Goal: Task Accomplishment & Management: Use online tool/utility

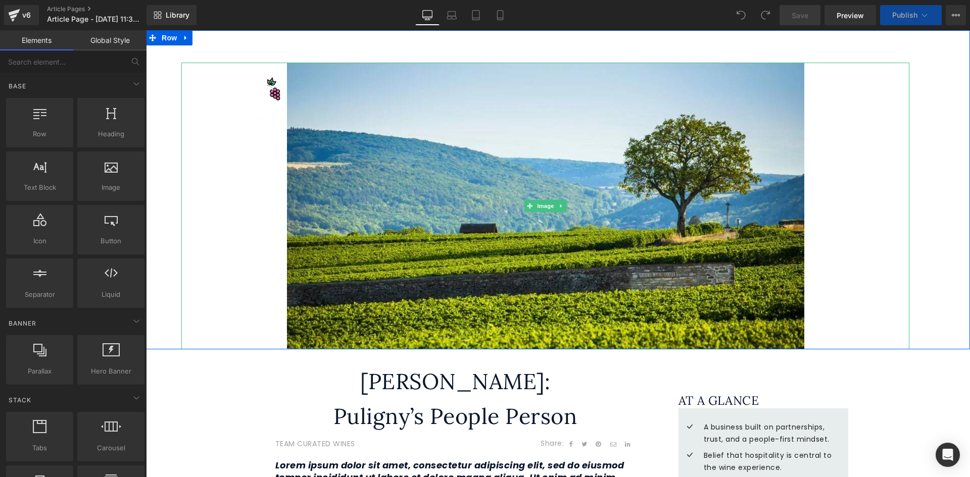
click at [271, 86] on div at bounding box center [545, 206] width 728 height 287
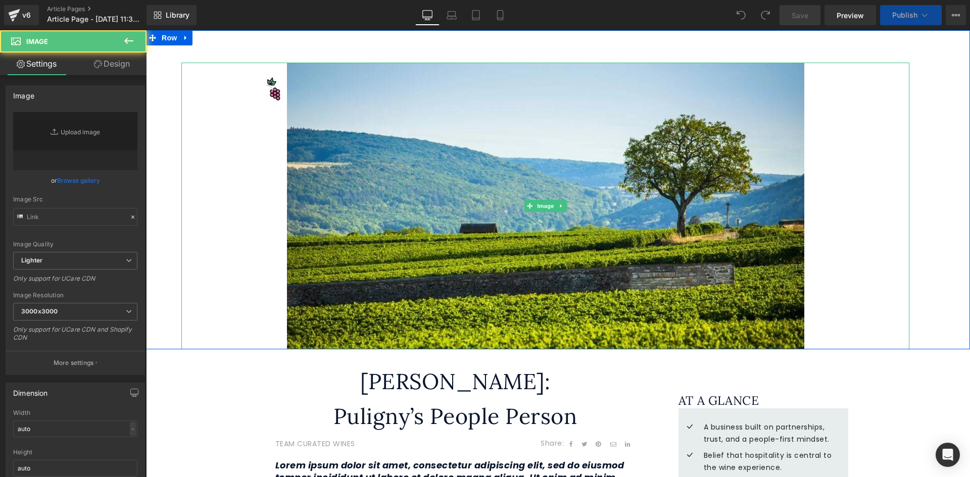
type input "[URL][DOMAIN_NAME]"
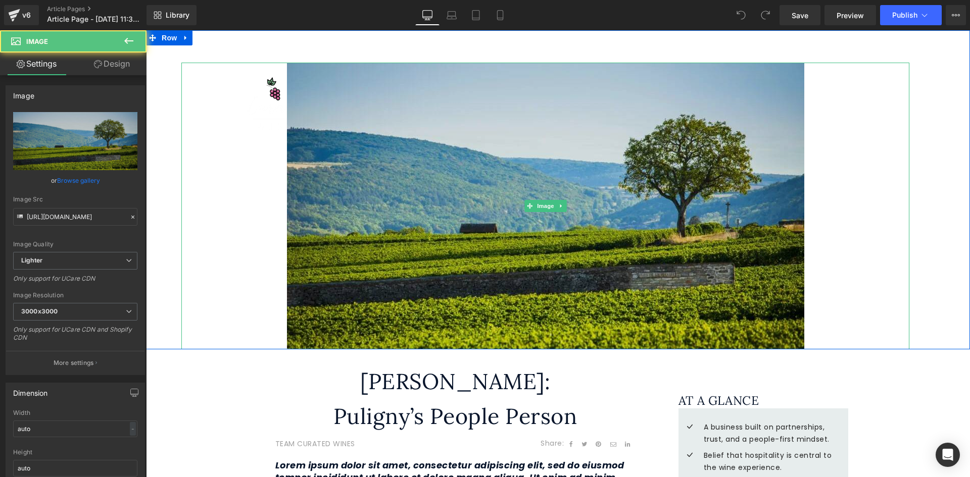
click at [375, 165] on img at bounding box center [545, 206] width 517 height 287
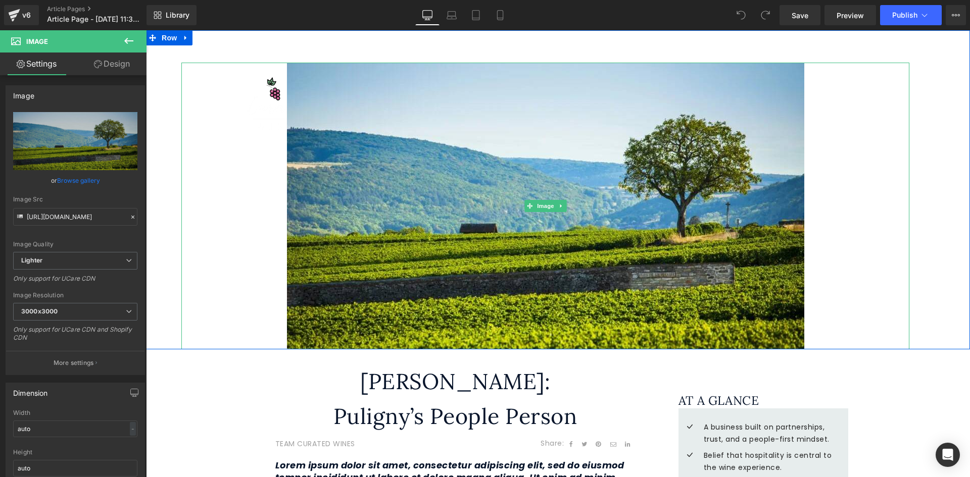
click at [271, 92] on div at bounding box center [545, 206] width 728 height 287
click at [182, 38] on icon at bounding box center [185, 38] width 7 height 8
click at [253, 86] on div at bounding box center [545, 206] width 728 height 287
click at [544, 207] on span "Image" at bounding box center [545, 207] width 21 height 12
click at [227, 83] on div at bounding box center [545, 206] width 728 height 287
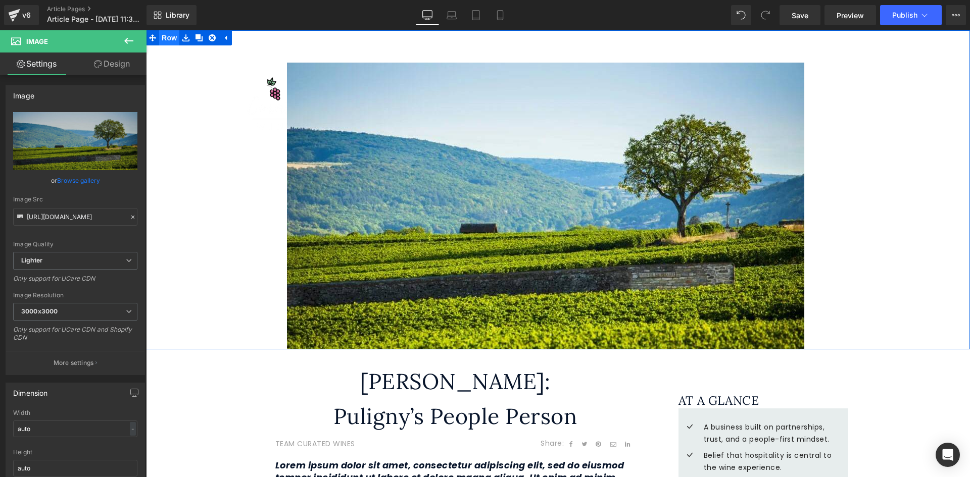
click at [160, 38] on span "Row" at bounding box center [169, 37] width 20 height 15
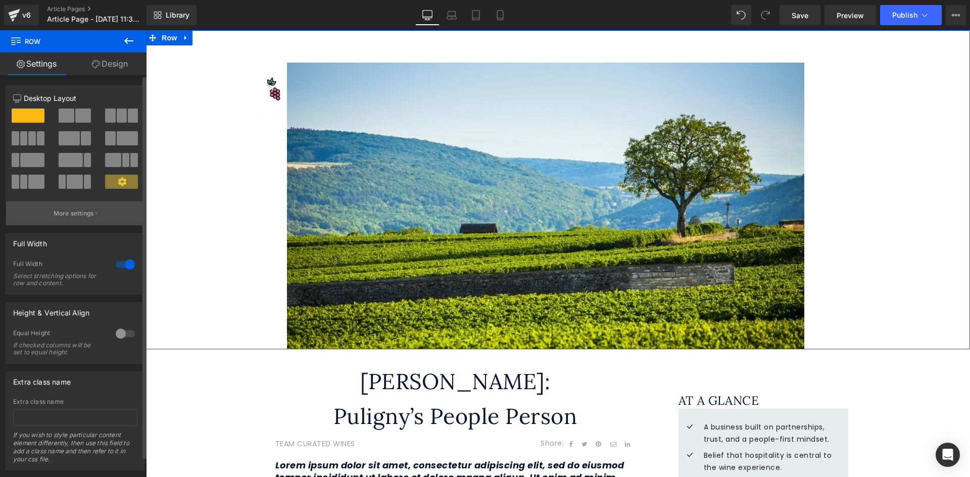
click at [97, 210] on button "More settings" at bounding box center [75, 214] width 138 height 24
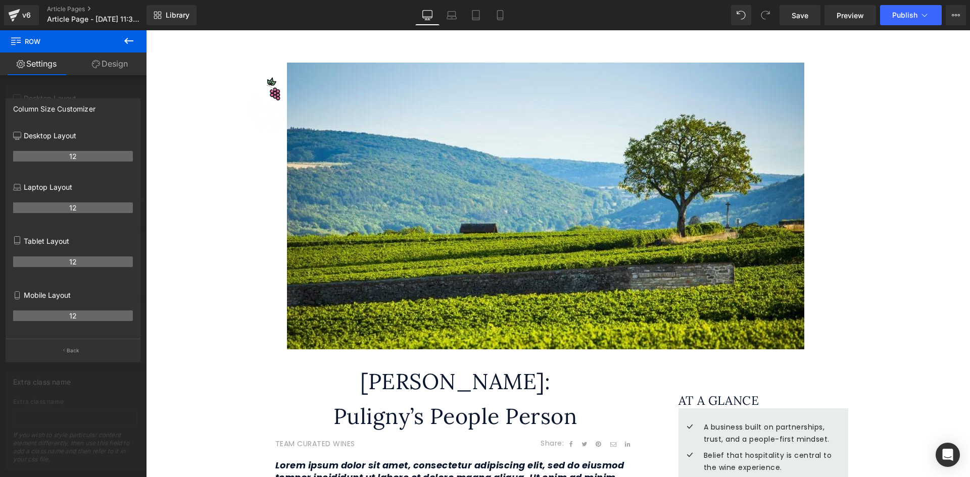
click at [127, 38] on icon at bounding box center [129, 41] width 12 height 12
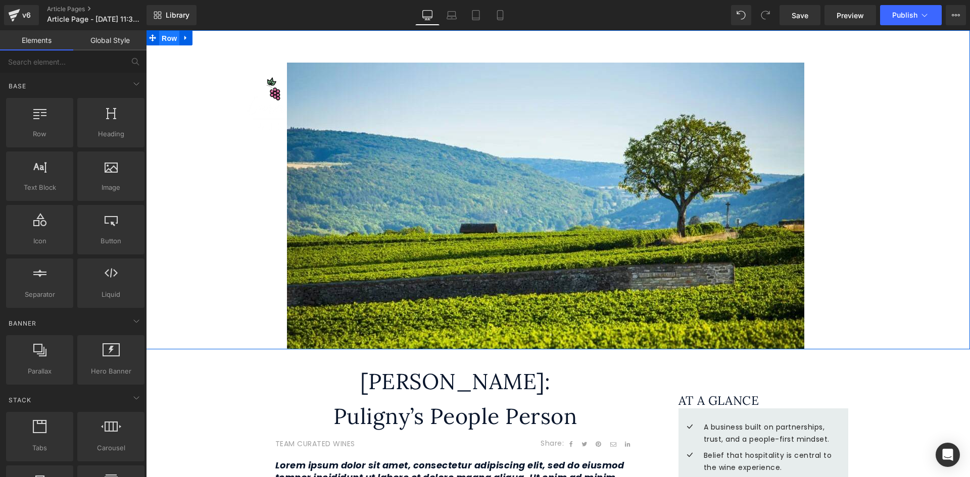
click at [166, 39] on span "Row" at bounding box center [169, 38] width 20 height 15
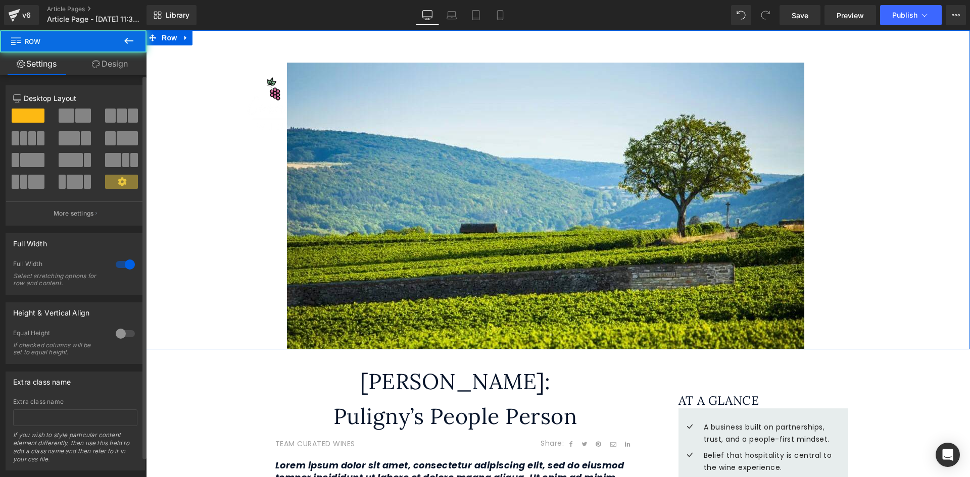
click at [119, 264] on div at bounding box center [125, 265] width 24 height 16
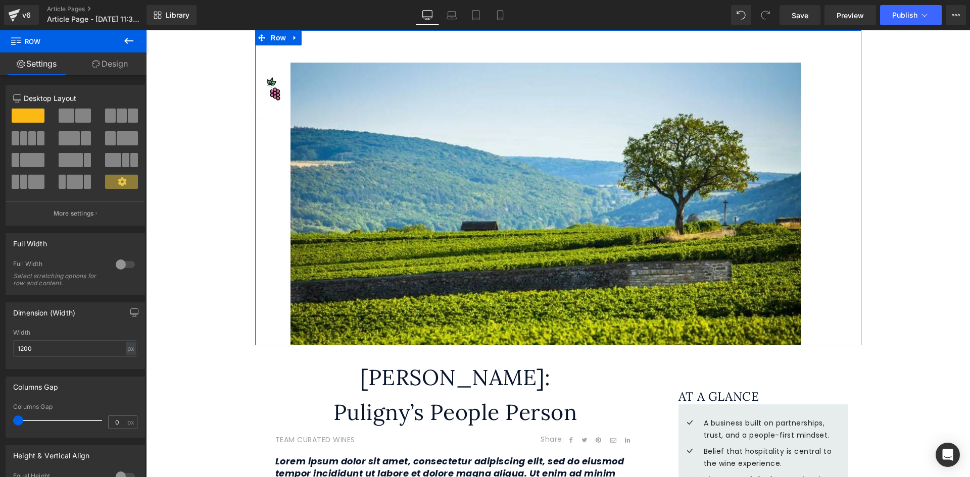
click at [270, 85] on div "Image Row" at bounding box center [558, 187] width 606 height 315
click at [122, 269] on div at bounding box center [125, 265] width 24 height 16
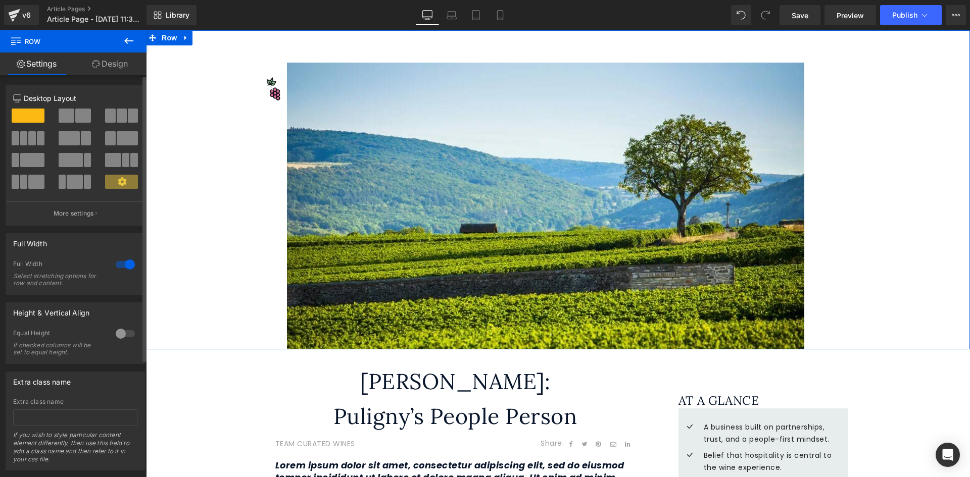
click at [122, 269] on div at bounding box center [125, 265] width 24 height 16
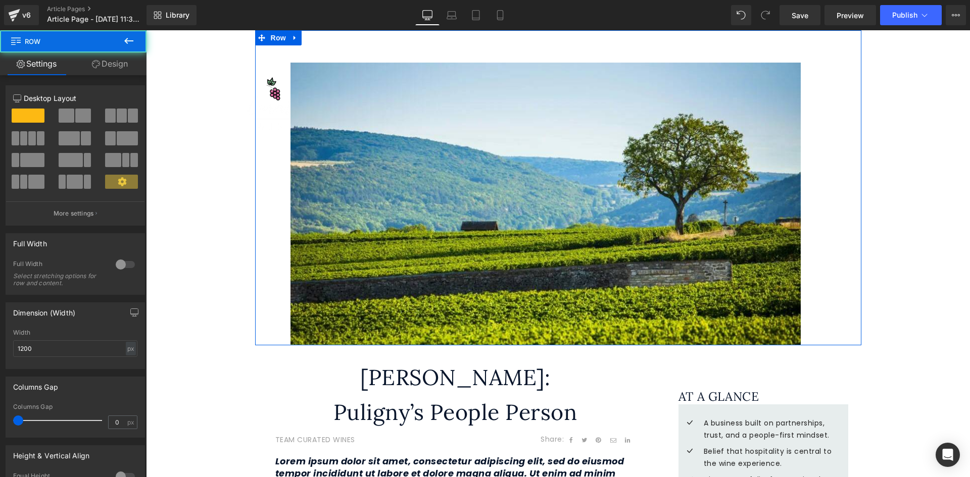
click at [266, 97] on div "Image Row" at bounding box center [558, 187] width 606 height 315
click at [123, 261] on div at bounding box center [125, 265] width 24 height 16
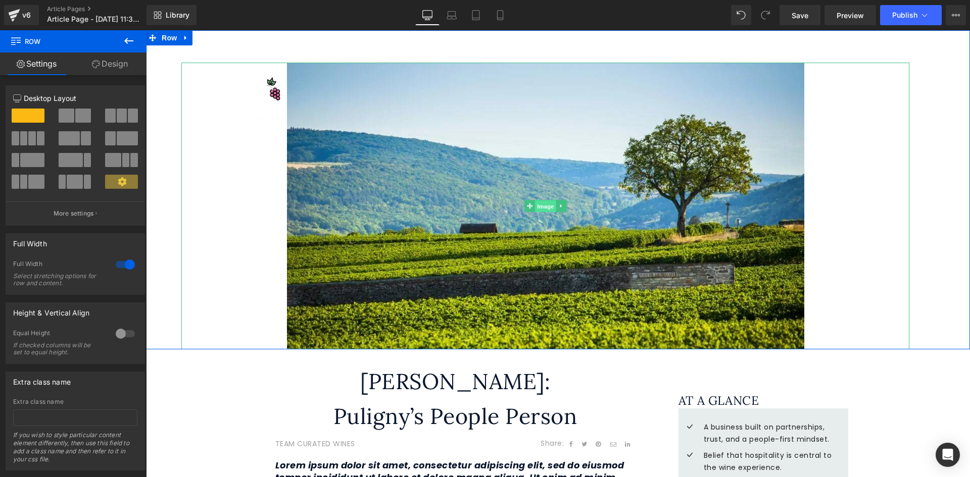
click at [542, 207] on span "Image" at bounding box center [545, 207] width 21 height 12
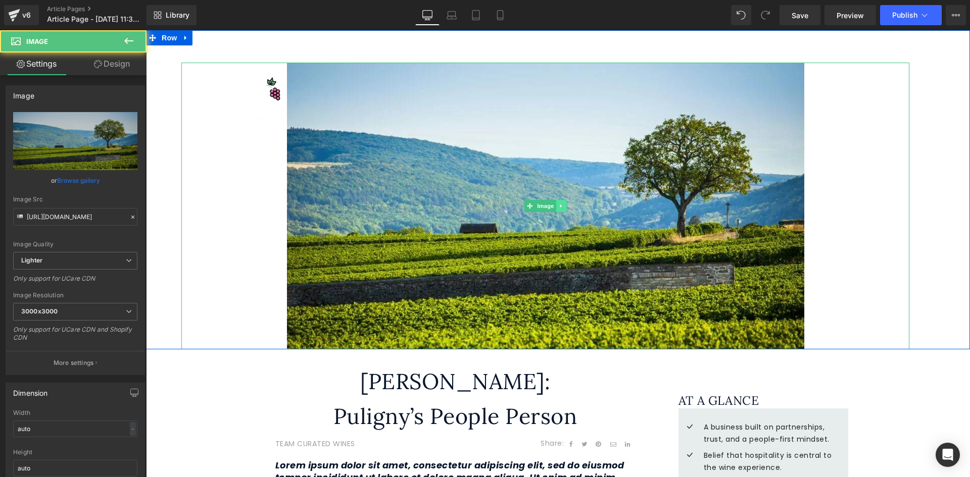
click at [558, 208] on icon at bounding box center [561, 206] width 6 height 6
click at [563, 208] on icon at bounding box center [566, 206] width 6 height 6
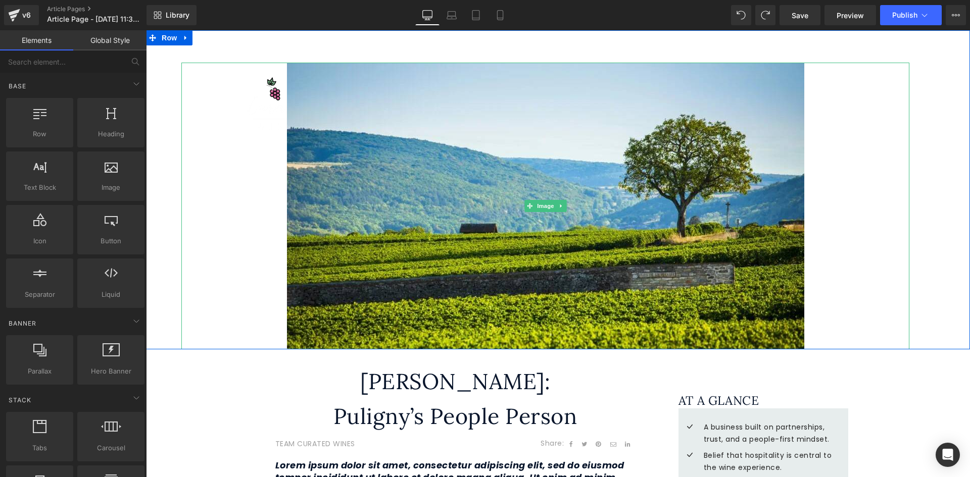
click at [269, 93] on div at bounding box center [545, 206] width 728 height 287
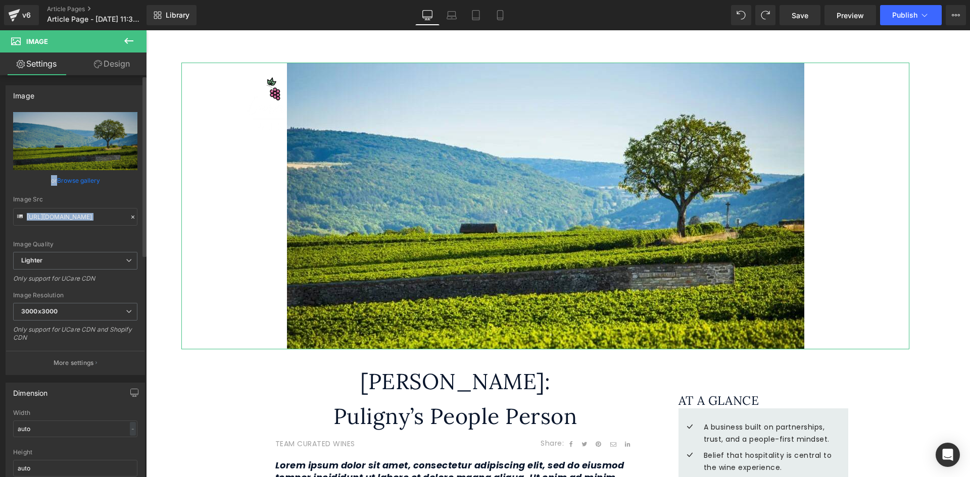
click at [139, 215] on div "Image [URL][DOMAIN_NAME] Replace Image Upload image or Browse gallery Image Src…" at bounding box center [75, 230] width 139 height 290
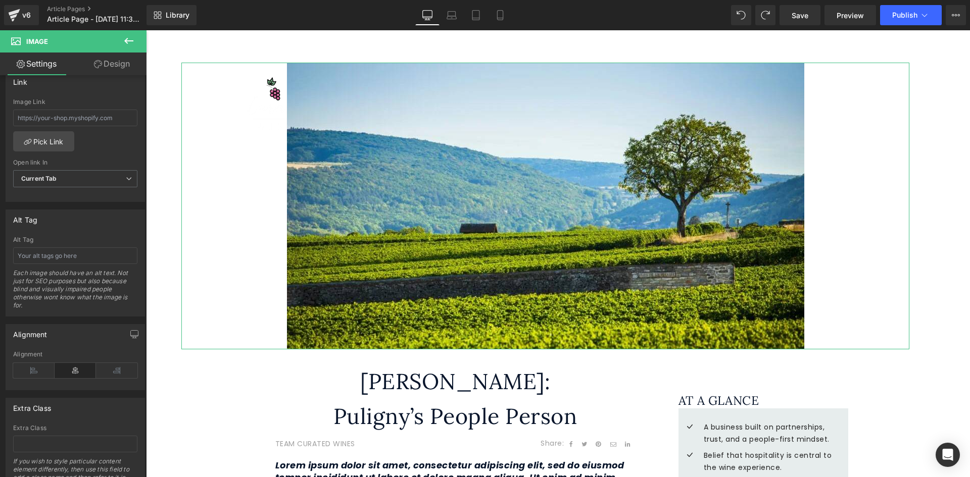
scroll to position [323, 0]
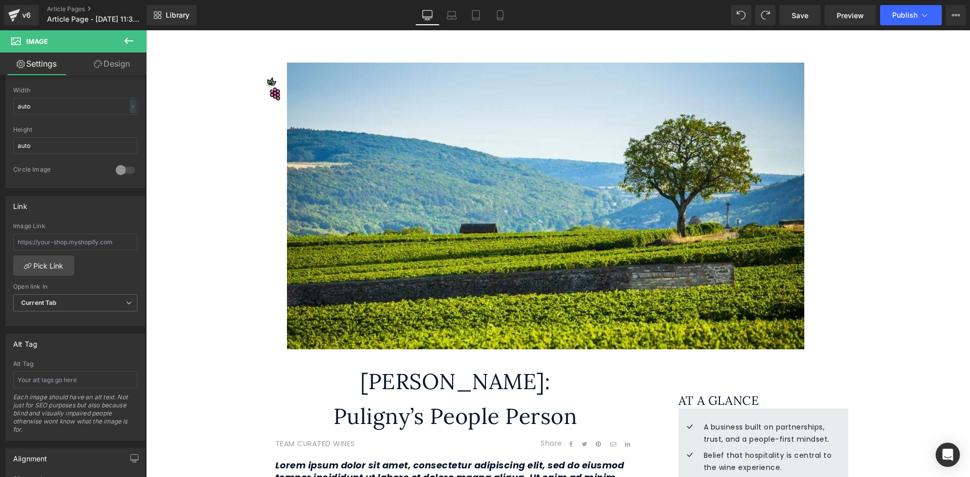
click at [143, 223] on b at bounding box center [144, 313] width 4 height 180
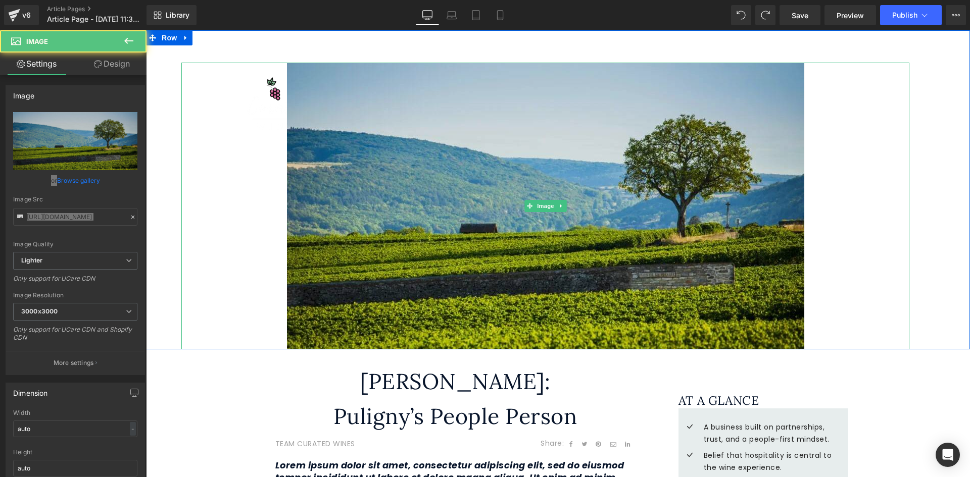
click at [319, 77] on img at bounding box center [545, 206] width 517 height 287
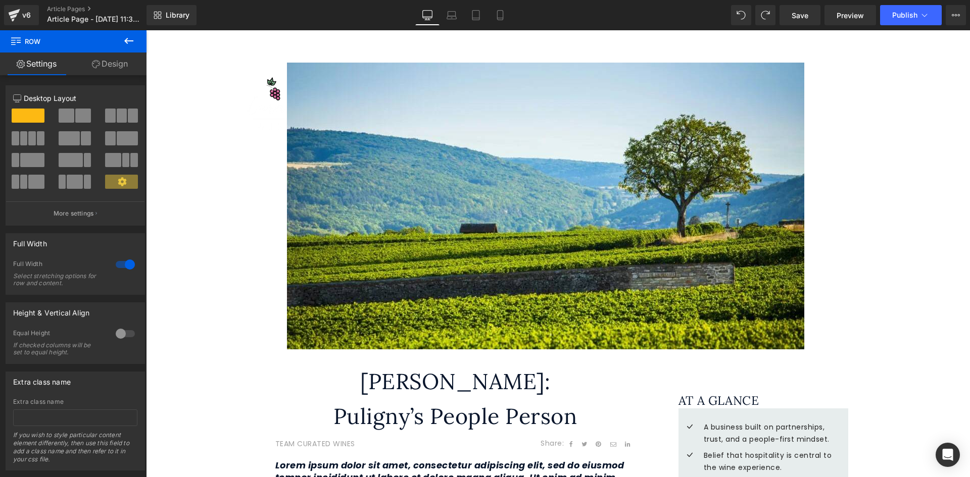
click at [480, 55] on div "Image Row 64px 120px" at bounding box center [558, 189] width 824 height 319
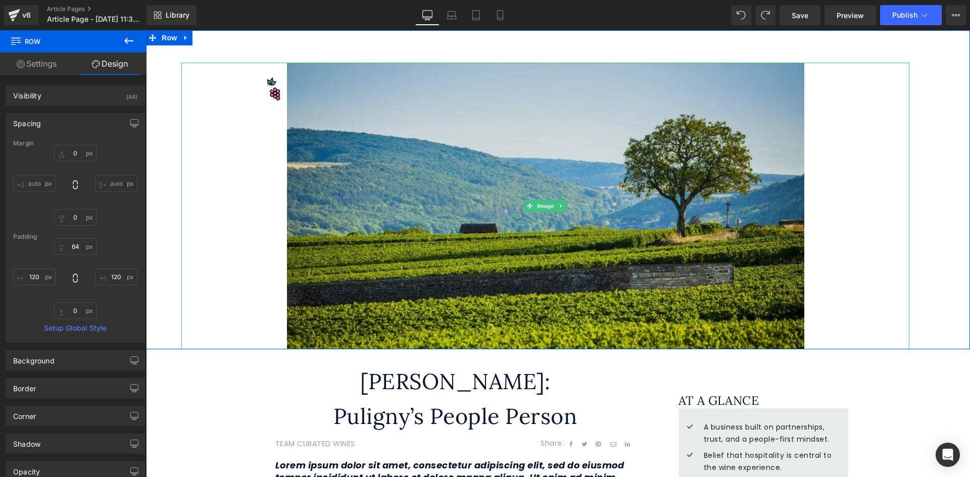
click at [323, 94] on img at bounding box center [545, 206] width 517 height 287
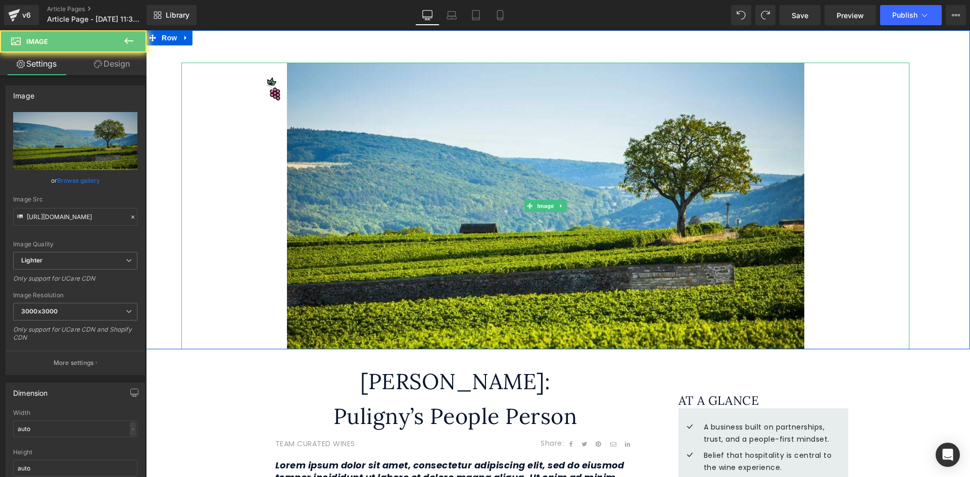
click at [268, 89] on div at bounding box center [545, 206] width 728 height 287
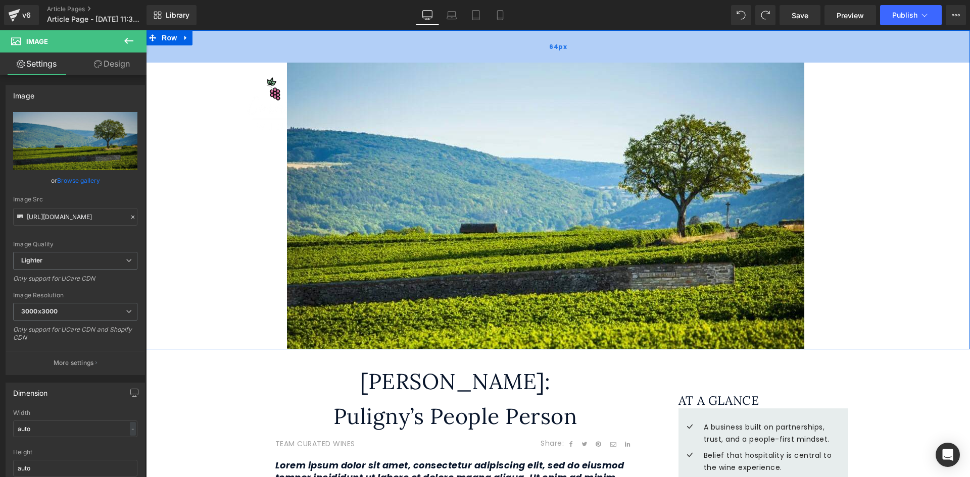
click at [220, 45] on div "64px" at bounding box center [558, 46] width 824 height 32
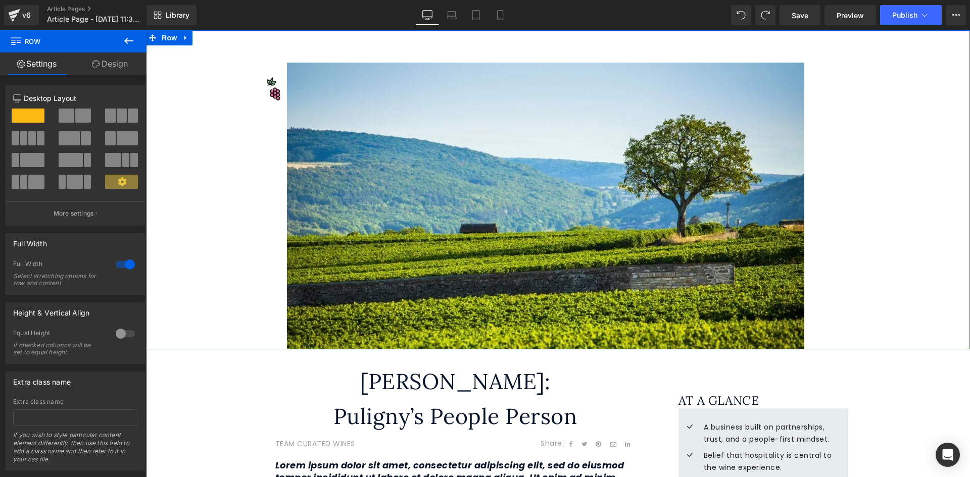
click at [115, 67] on link "Design" at bounding box center [109, 64] width 73 height 23
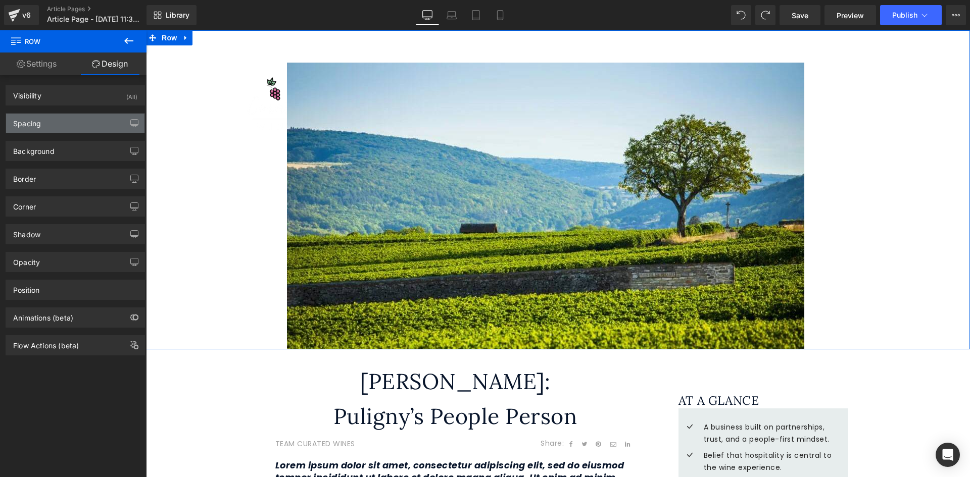
click at [34, 125] on div "Spacing" at bounding box center [27, 121] width 28 height 14
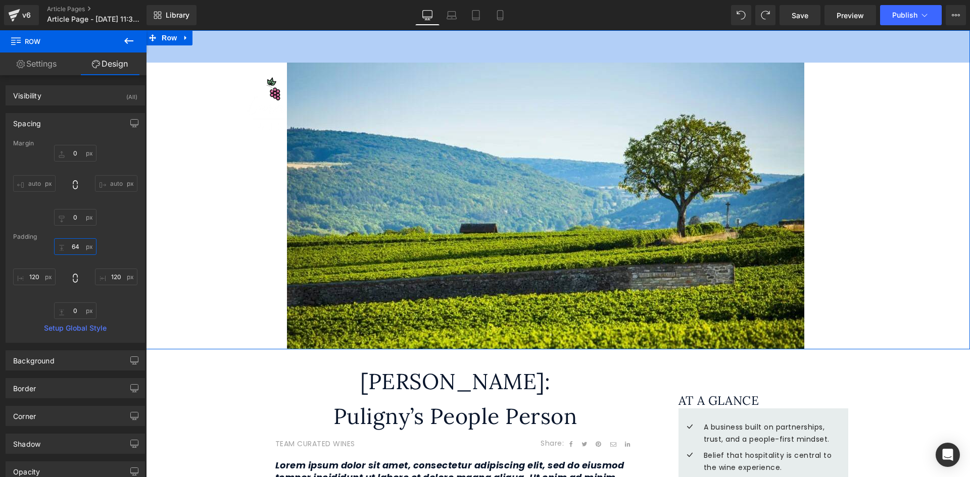
click at [74, 246] on input "64" at bounding box center [75, 246] width 42 height 17
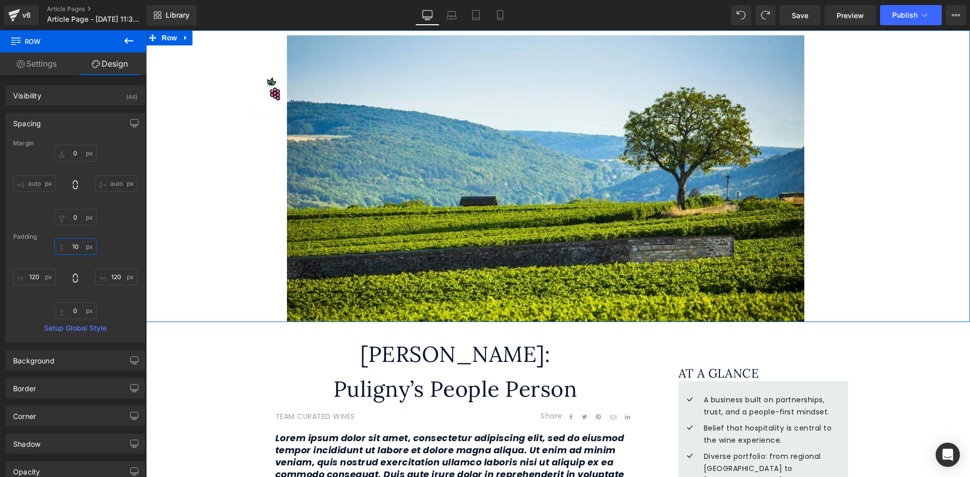
type input "1"
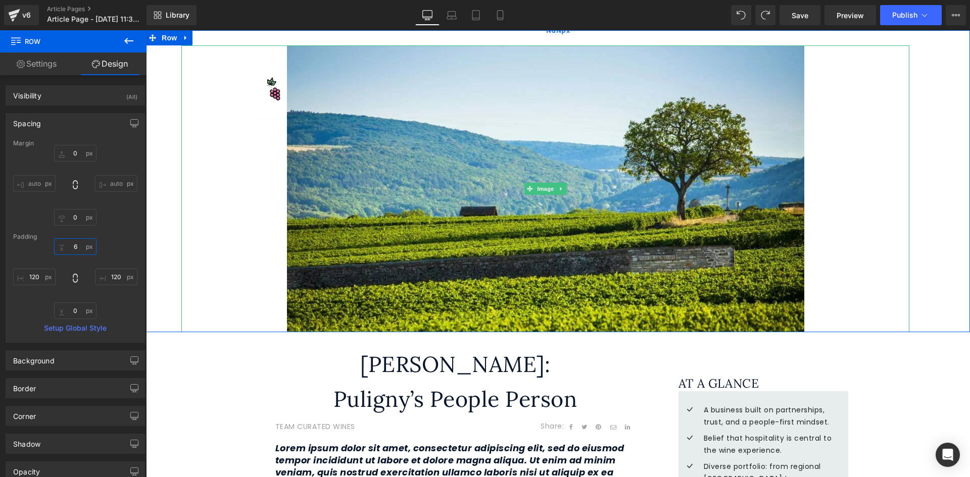
type input "64"
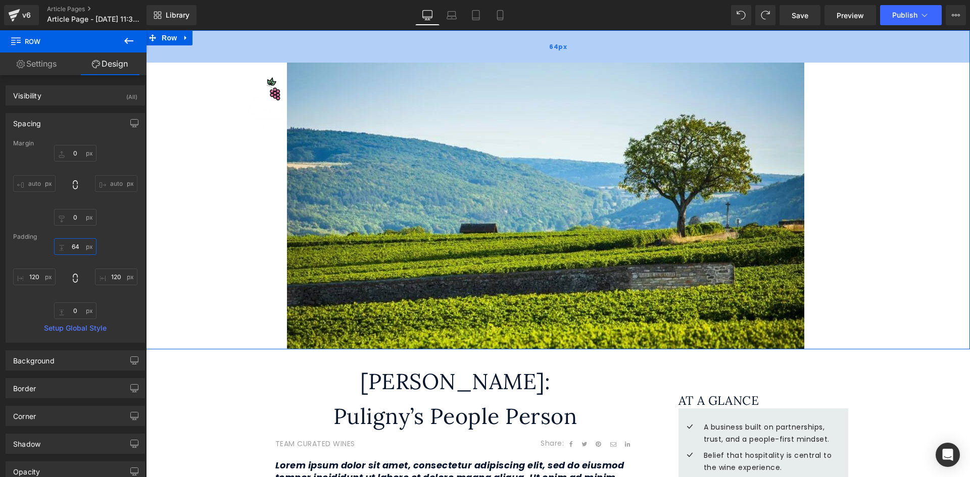
click at [309, 50] on div "64px" at bounding box center [558, 46] width 824 height 32
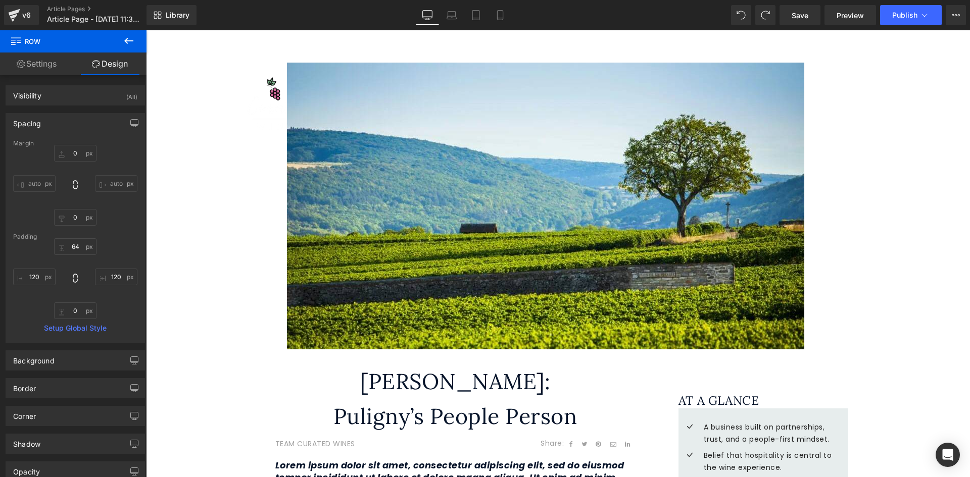
click at [124, 44] on icon at bounding box center [129, 41] width 12 height 12
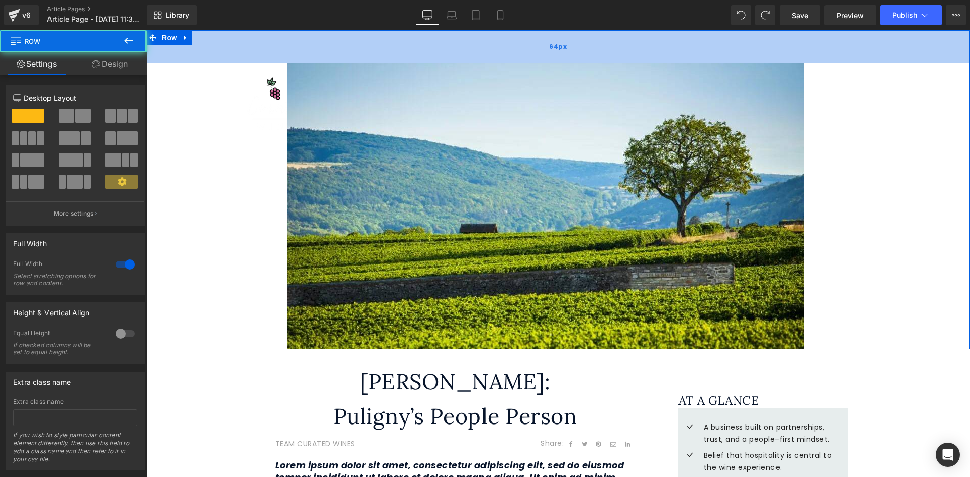
click at [292, 44] on div "64px" at bounding box center [558, 46] width 824 height 32
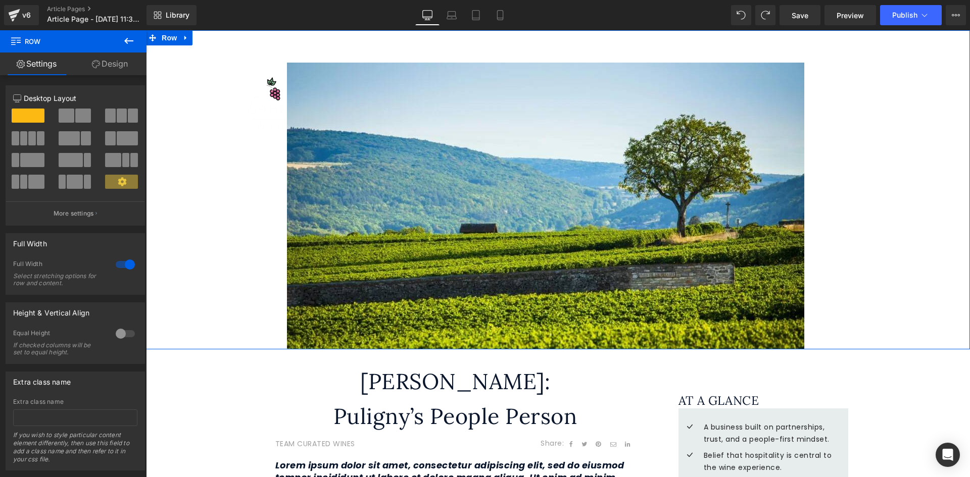
click at [121, 70] on link "Design" at bounding box center [109, 64] width 73 height 23
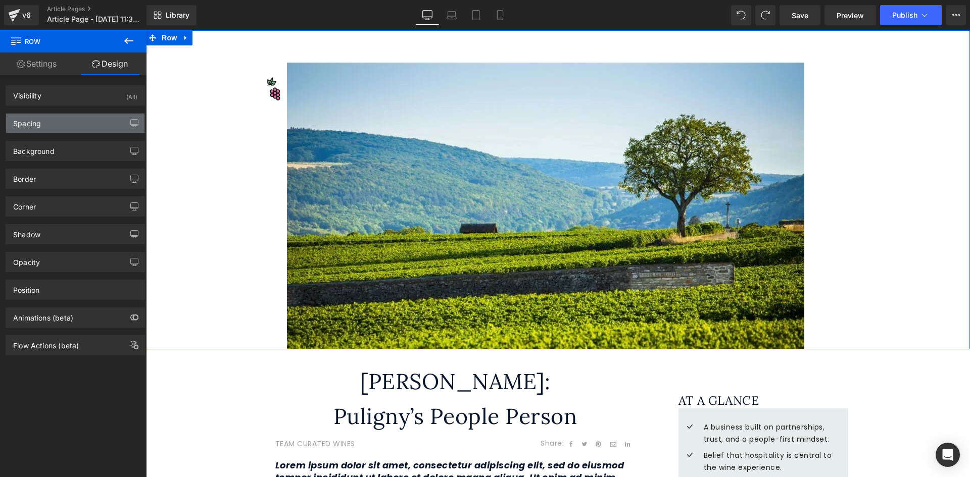
type input "0"
type input "64"
type input "120"
type input "0"
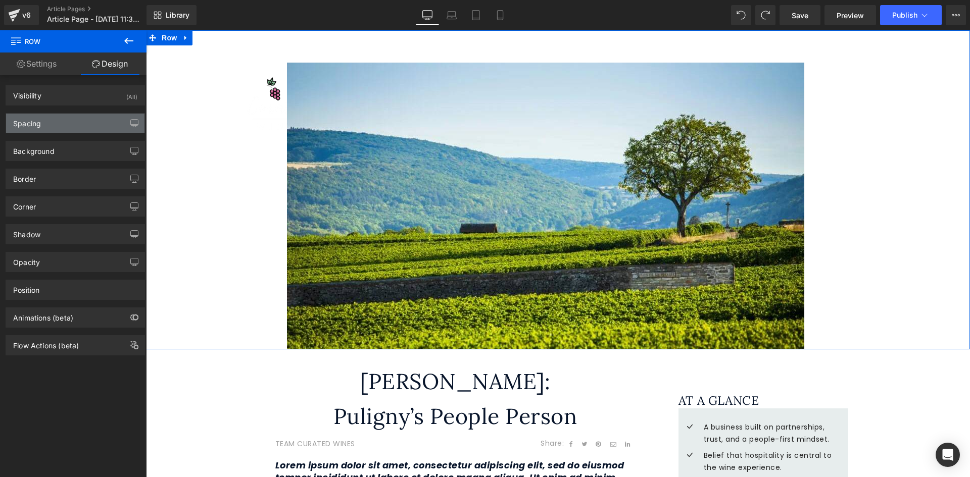
type input "120"
click at [75, 126] on div "Spacing" at bounding box center [75, 123] width 138 height 19
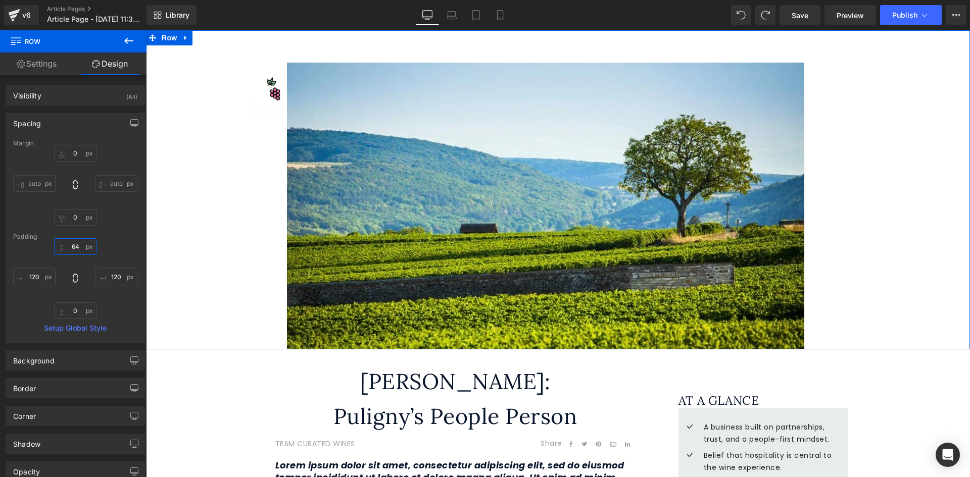
click at [77, 243] on input "64" at bounding box center [75, 246] width 42 height 17
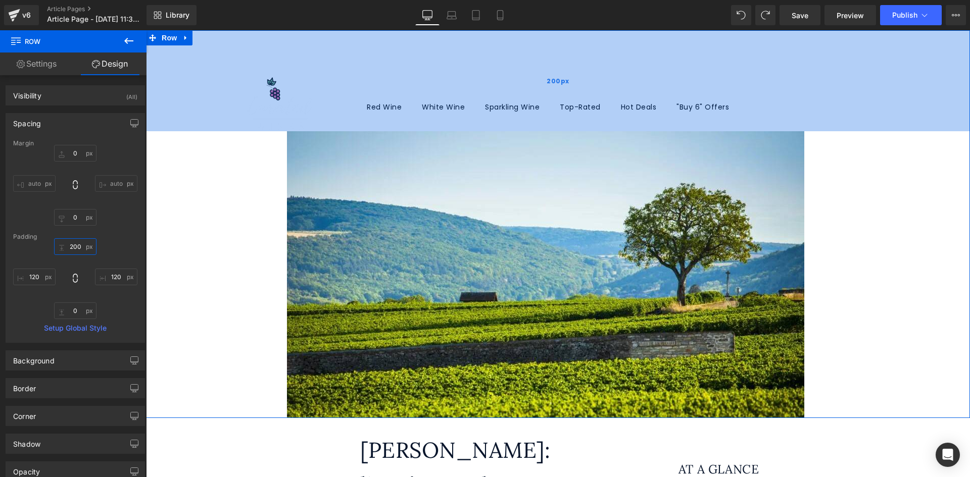
click at [483, 117] on div "200px" at bounding box center [558, 80] width 824 height 101
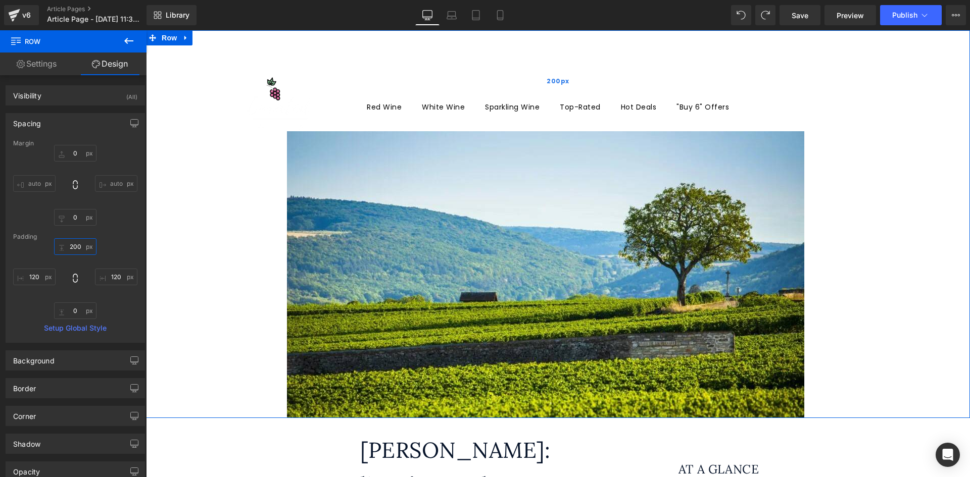
click at [349, 53] on div "200px" at bounding box center [558, 80] width 824 height 101
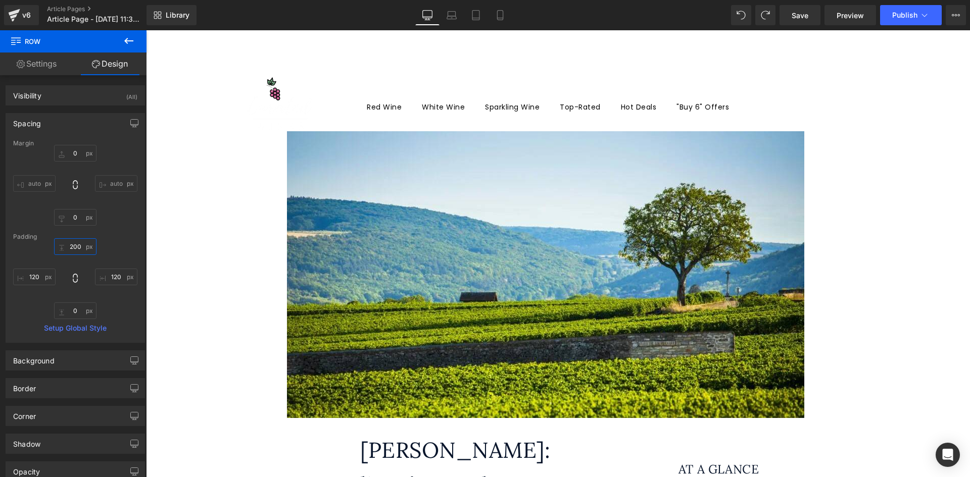
click at [359, 61] on div "Image Row 200px 120px" at bounding box center [558, 224] width 824 height 388
type input "200"
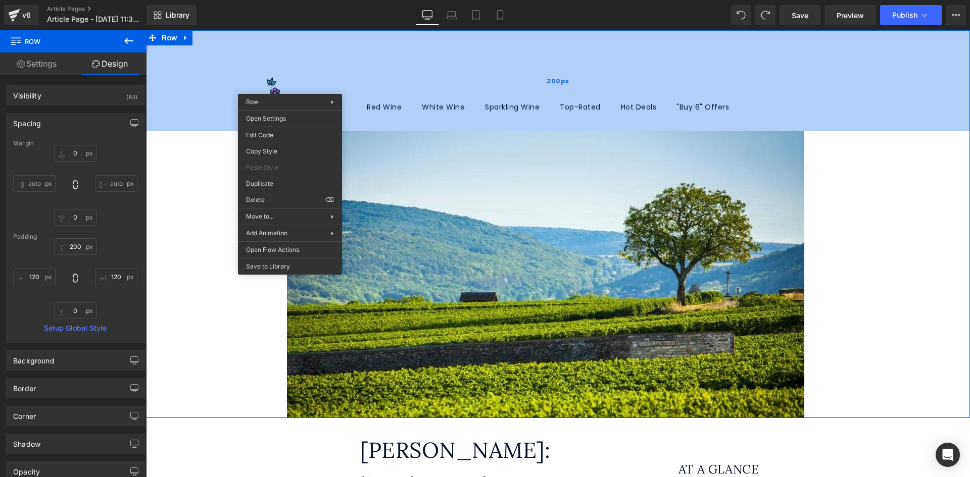
click at [287, 74] on div "Image Row 200px 120px" at bounding box center [558, 224] width 824 height 388
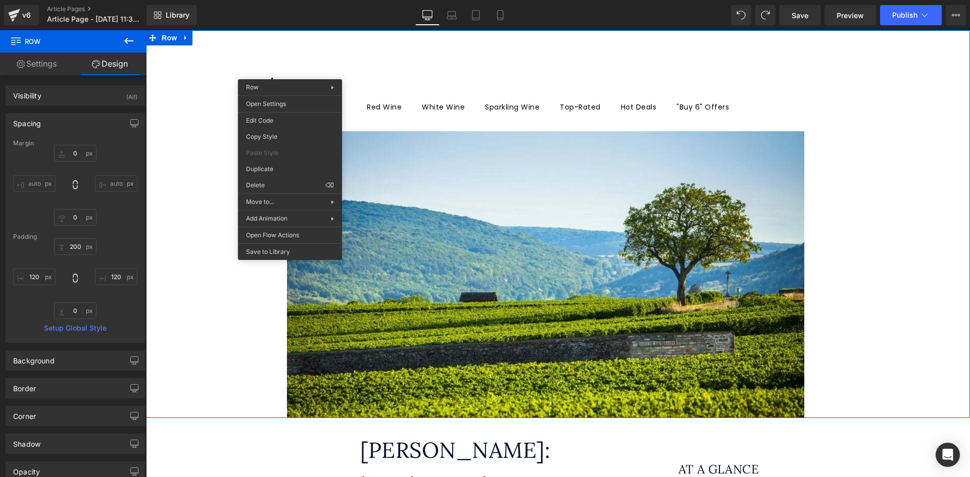
click at [47, 65] on link "Settings" at bounding box center [36, 64] width 73 height 23
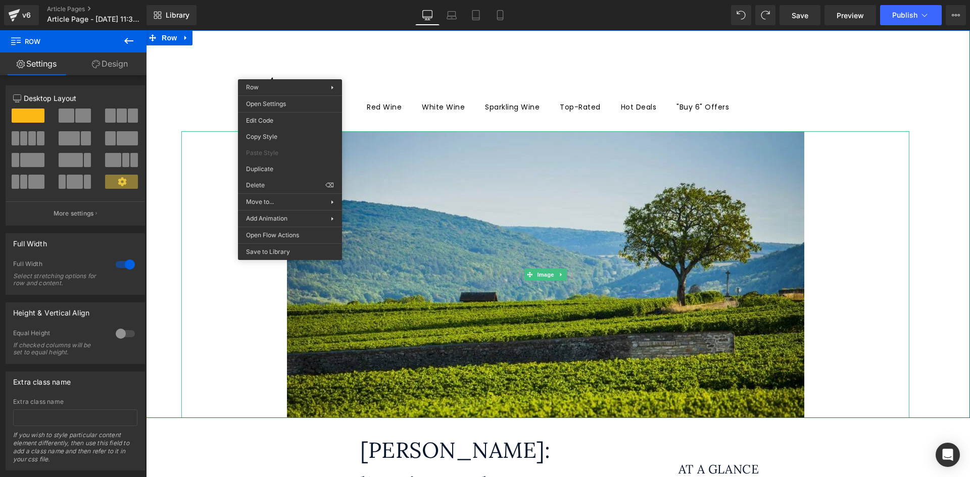
click at [491, 192] on img at bounding box center [545, 274] width 517 height 287
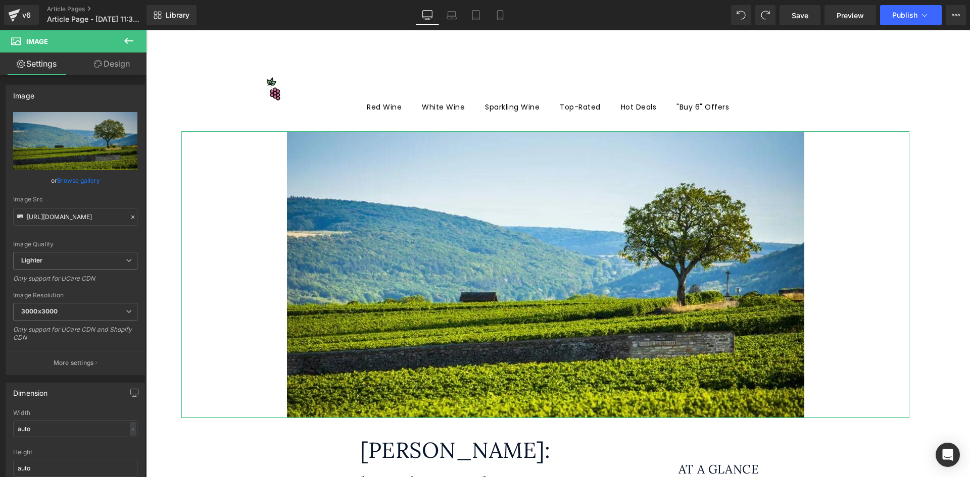
click at [115, 66] on link "Design" at bounding box center [111, 64] width 73 height 23
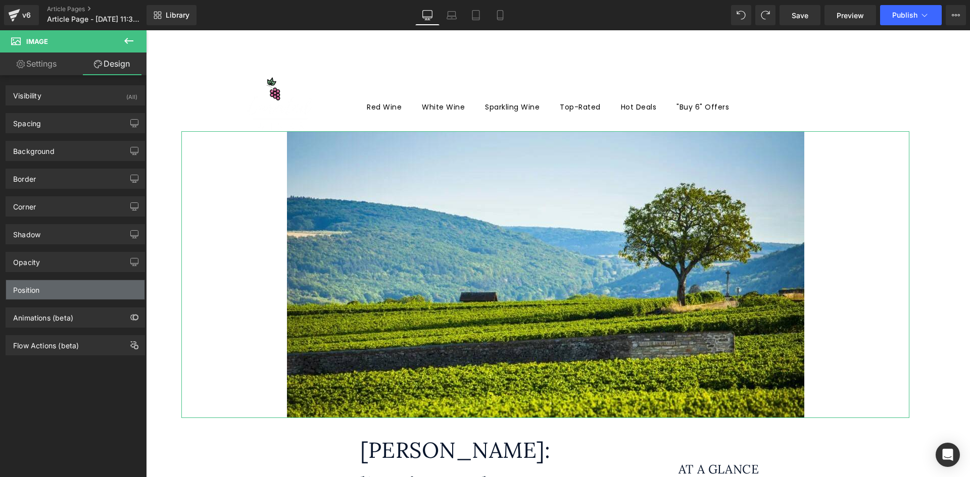
click at [34, 288] on div "Position" at bounding box center [26, 287] width 26 height 14
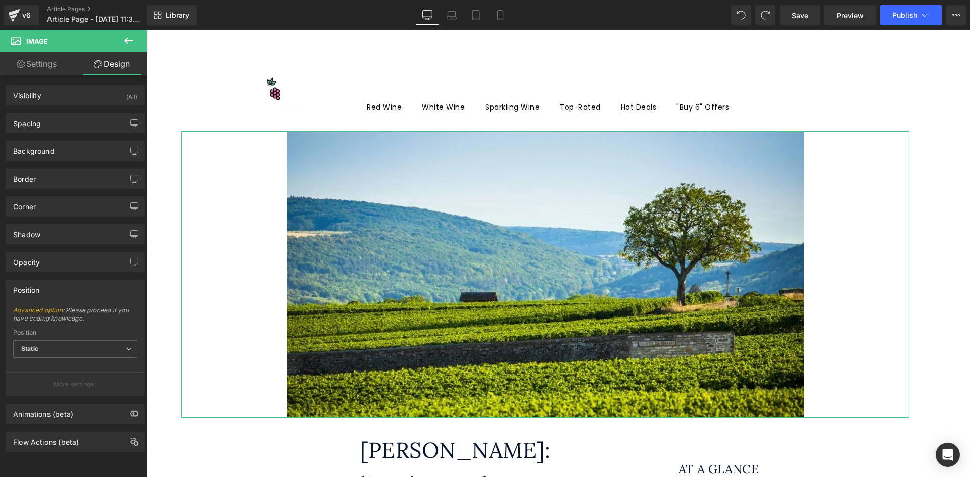
click at [34, 289] on div "Position" at bounding box center [26, 287] width 26 height 14
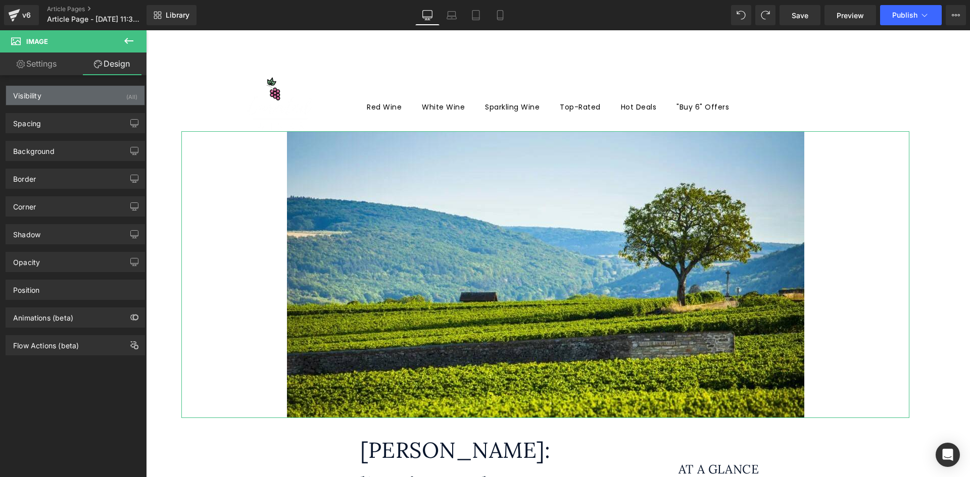
click at [58, 102] on div "Visibility (All)" at bounding box center [75, 95] width 138 height 19
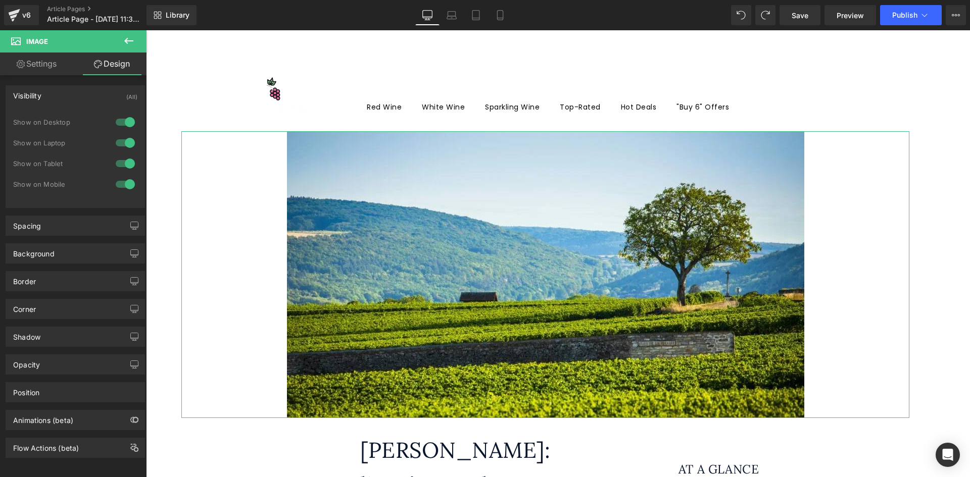
click at [58, 101] on div "Visibility (All)" at bounding box center [75, 95] width 138 height 19
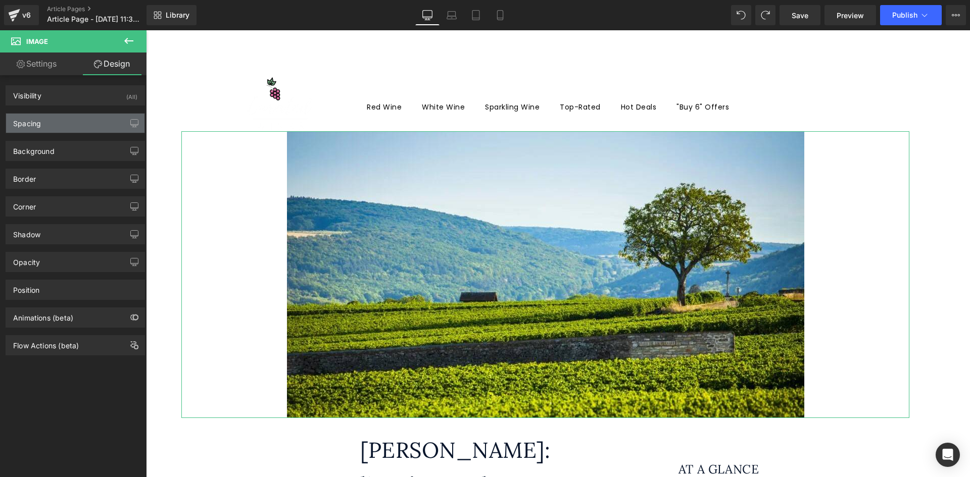
click at [53, 130] on div "Spacing" at bounding box center [75, 123] width 138 height 19
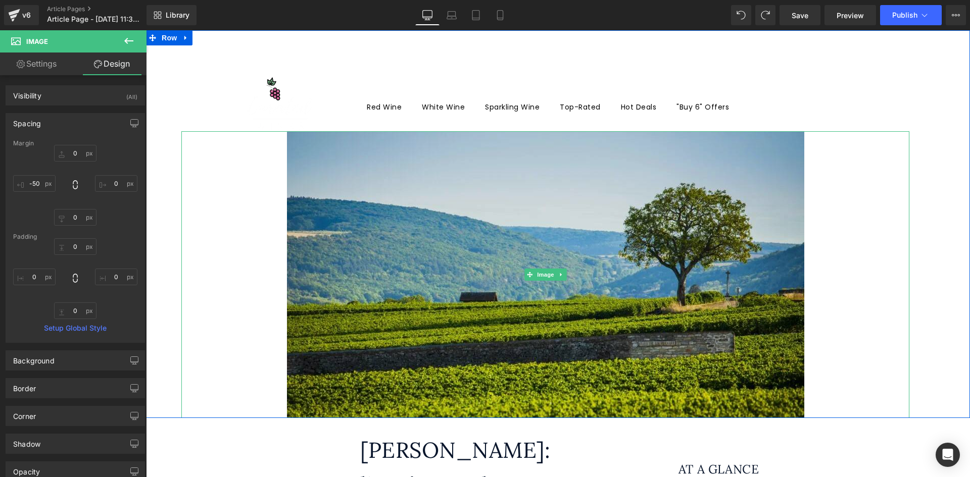
click at [319, 168] on img at bounding box center [545, 274] width 517 height 287
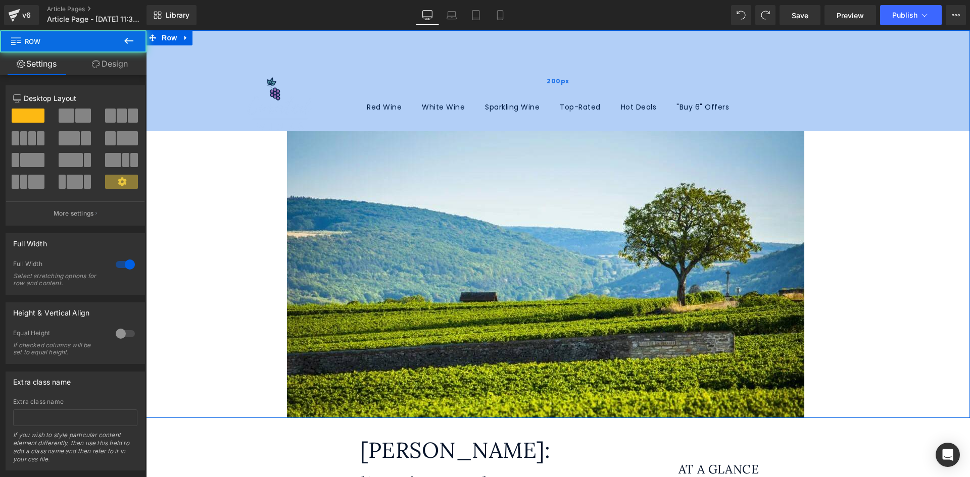
click at [263, 71] on div "200px" at bounding box center [558, 80] width 824 height 101
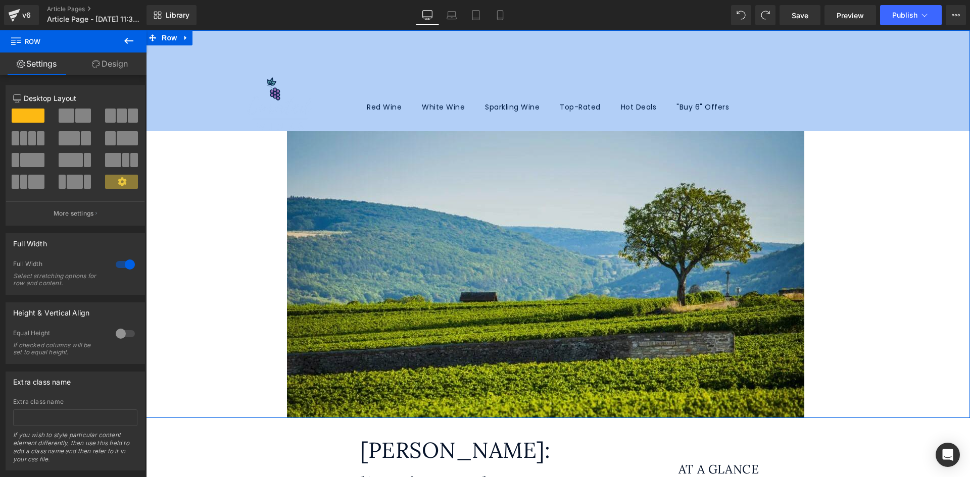
click at [289, 165] on img at bounding box center [545, 274] width 517 height 287
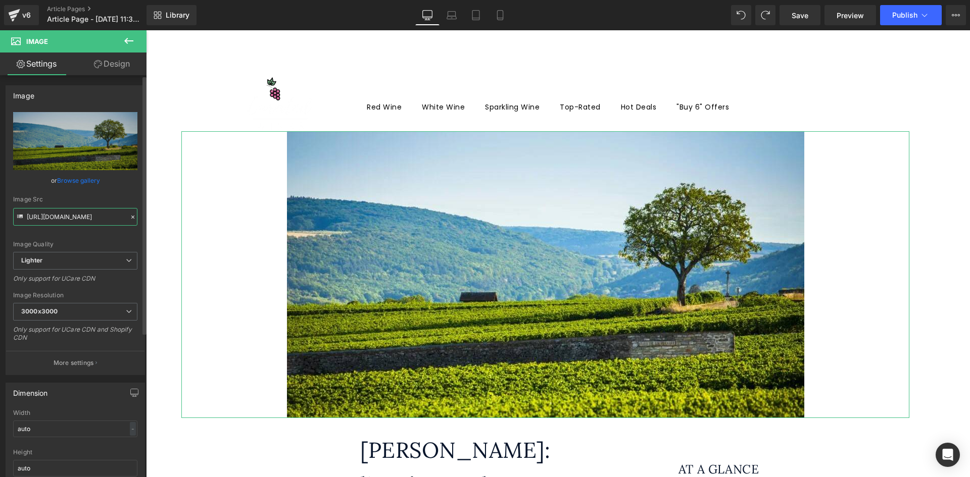
click at [78, 216] on input "[URL][DOMAIN_NAME]" at bounding box center [75, 217] width 124 height 18
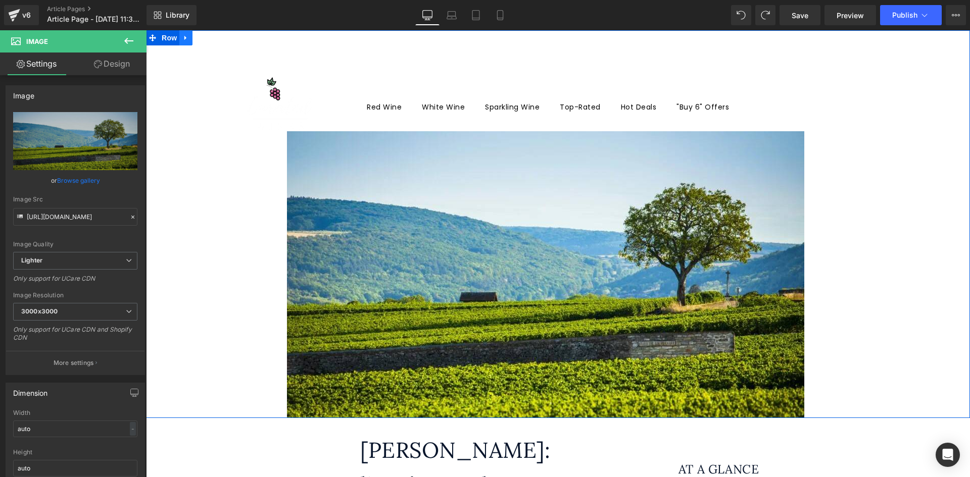
click at [182, 41] on icon at bounding box center [185, 38] width 7 height 8
click at [206, 39] on link at bounding box center [212, 37] width 13 height 15
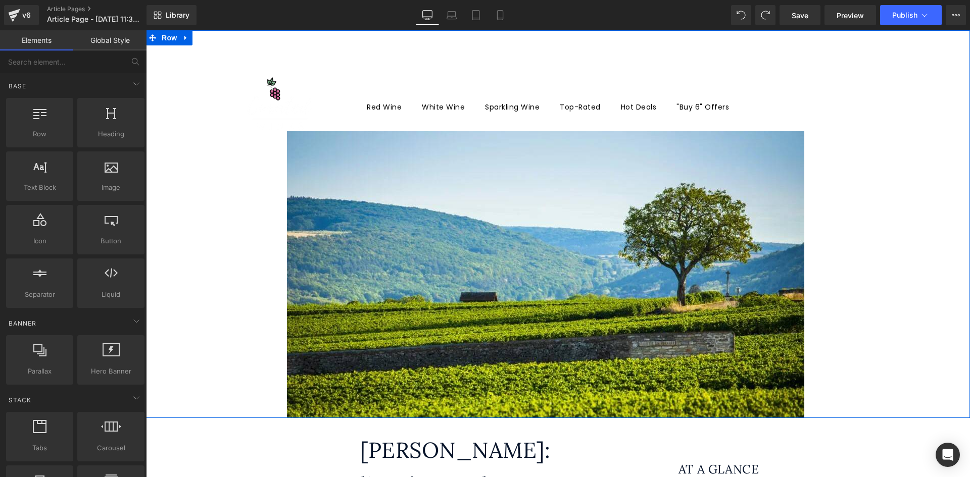
click at [353, 73] on div "Image Row" at bounding box center [558, 224] width 824 height 388
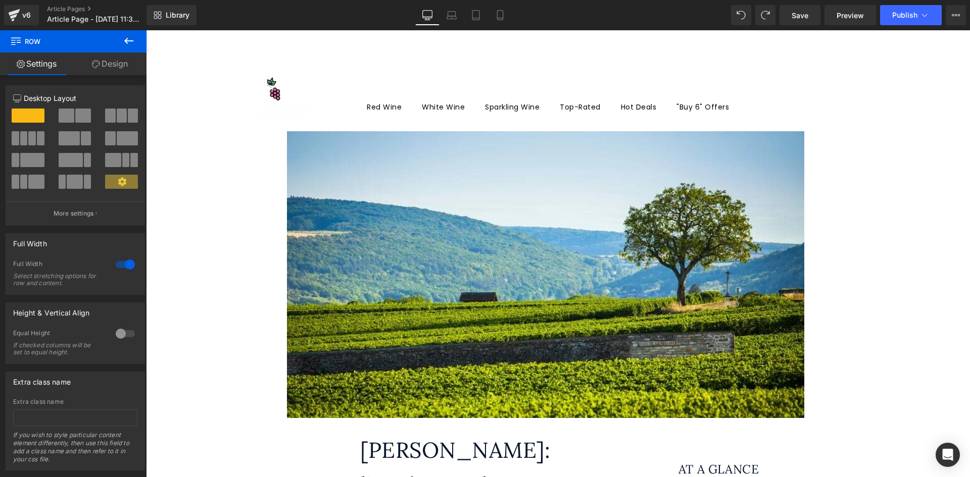
click at [129, 42] on icon at bounding box center [129, 41] width 12 height 12
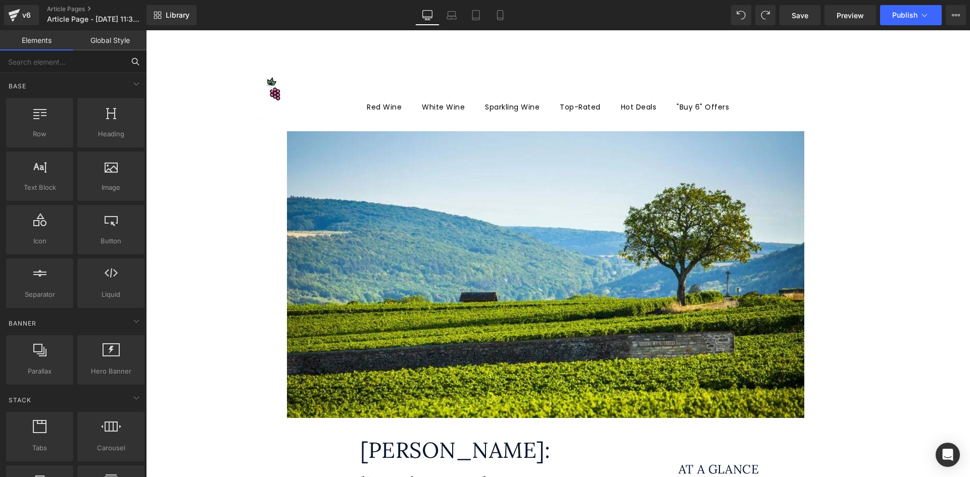
click at [66, 66] on input "text" at bounding box center [62, 62] width 124 height 22
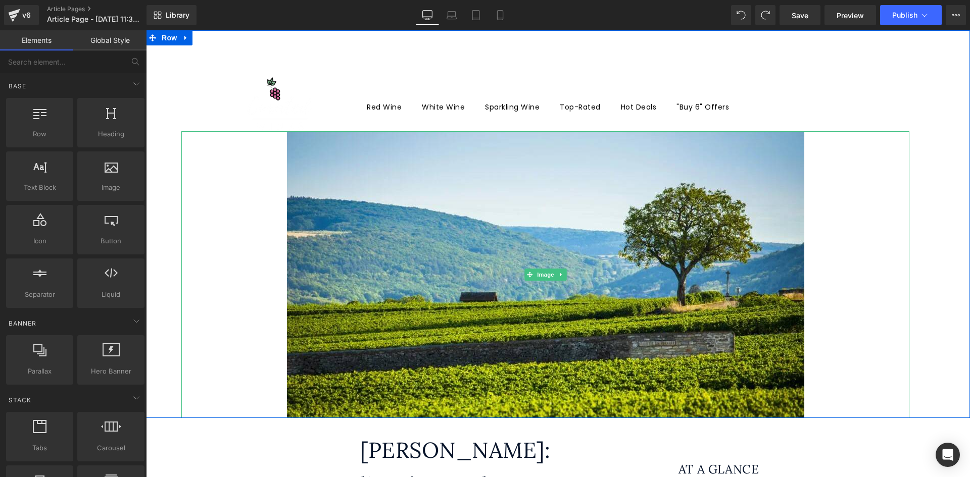
click at [559, 277] on icon at bounding box center [561, 275] width 6 height 6
click at [553, 275] on icon at bounding box center [556, 275] width 6 height 6
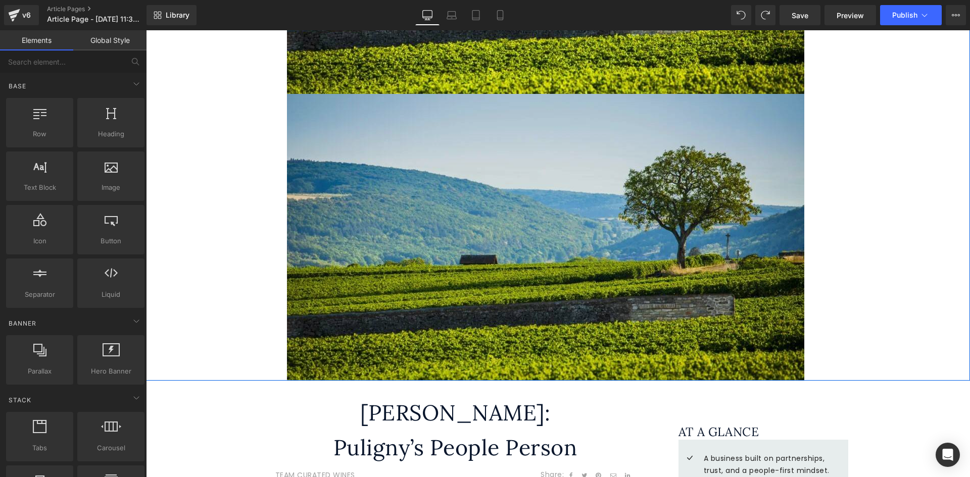
scroll to position [348, 0]
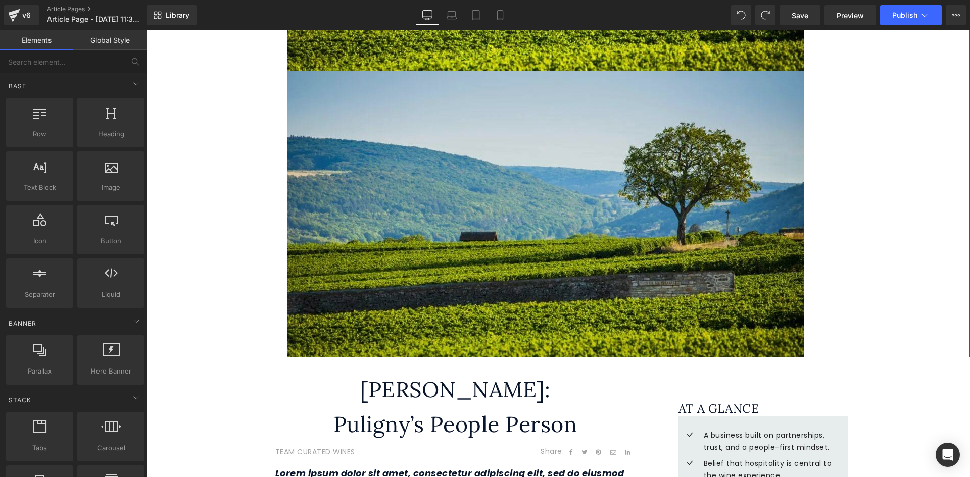
click at [459, 239] on img at bounding box center [545, 214] width 517 height 287
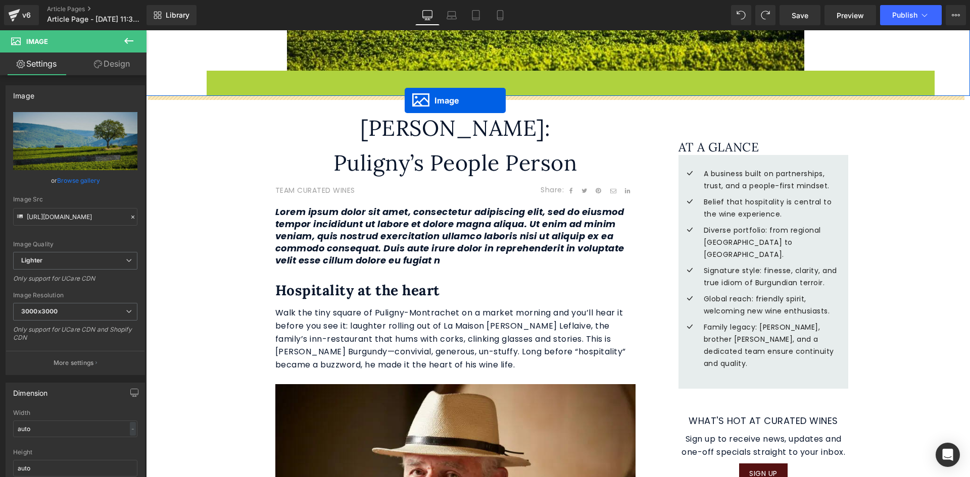
drag, startPoint x: 541, startPoint y: 216, endPoint x: 405, endPoint y: 101, distance: 179.2
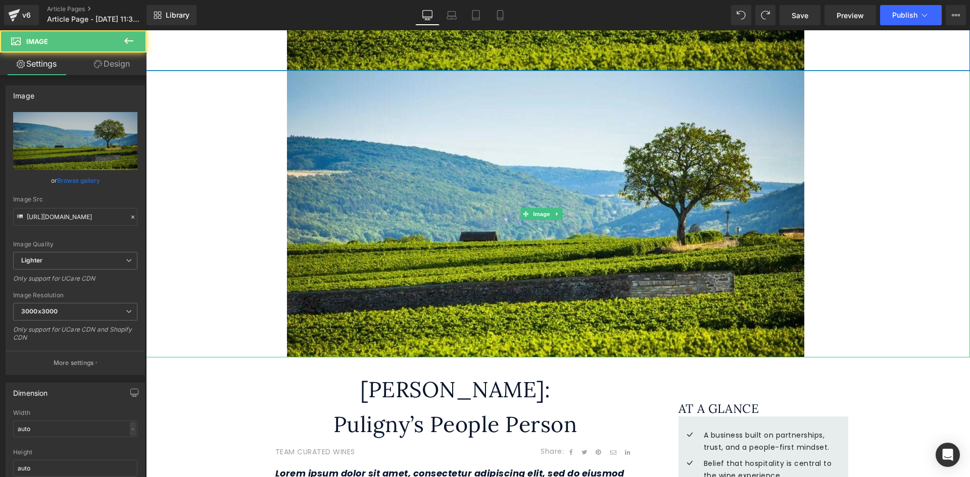
scroll to position [0, 0]
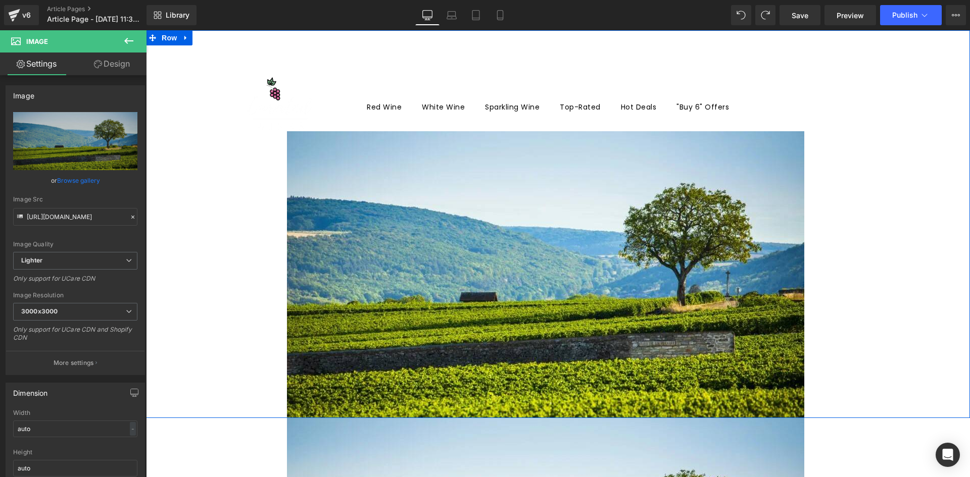
click at [226, 121] on div "Image Row" at bounding box center [558, 224] width 824 height 388
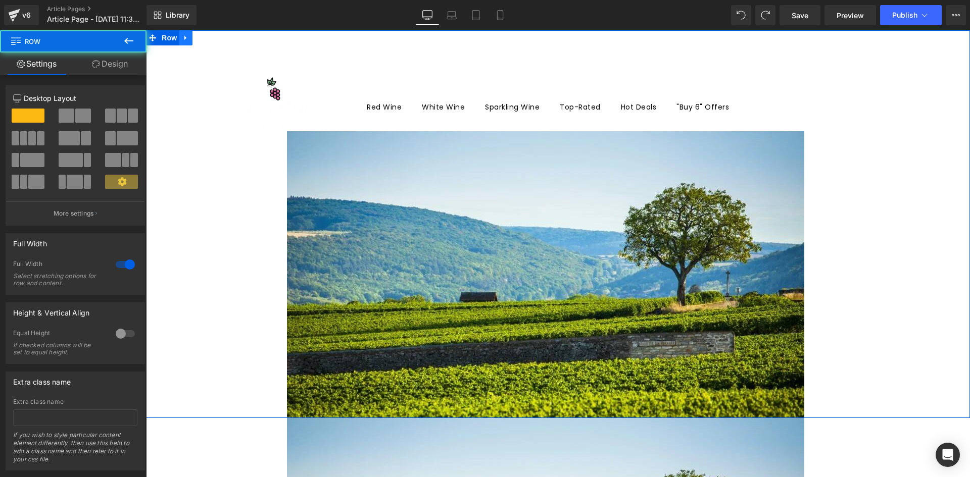
click at [183, 37] on icon at bounding box center [185, 38] width 7 height 8
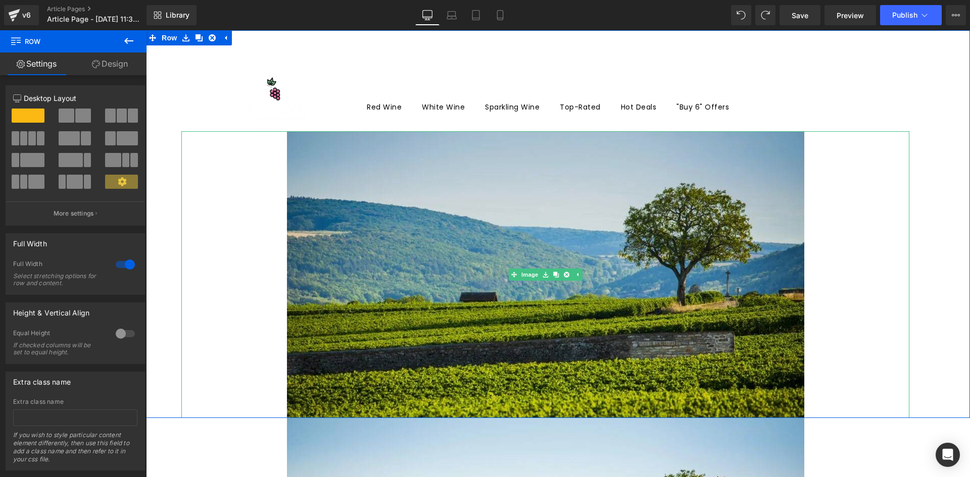
click at [409, 164] on img at bounding box center [545, 274] width 517 height 287
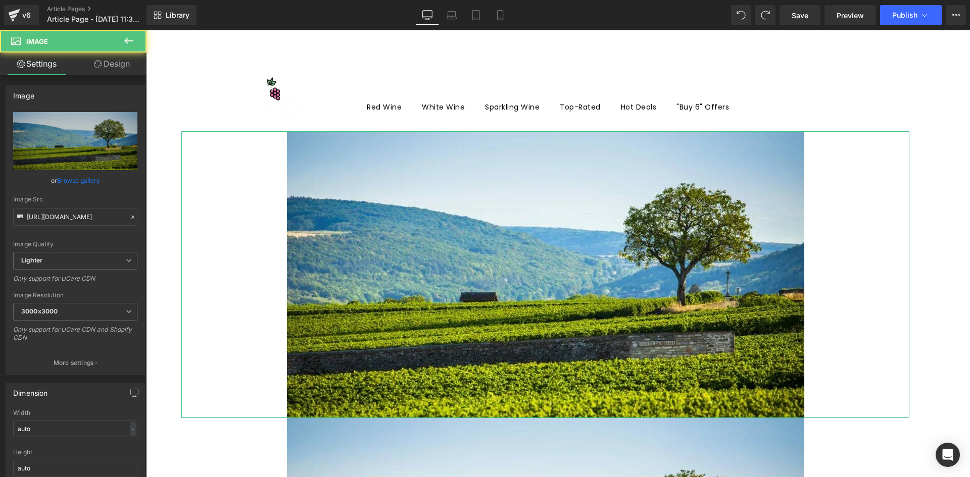
click at [111, 69] on link "Design" at bounding box center [111, 64] width 73 height 23
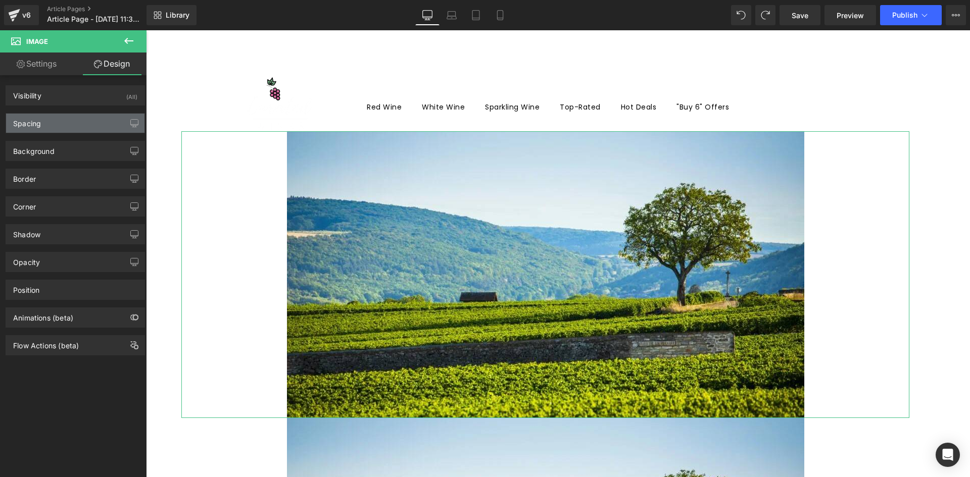
click at [54, 121] on div "Spacing" at bounding box center [75, 123] width 138 height 19
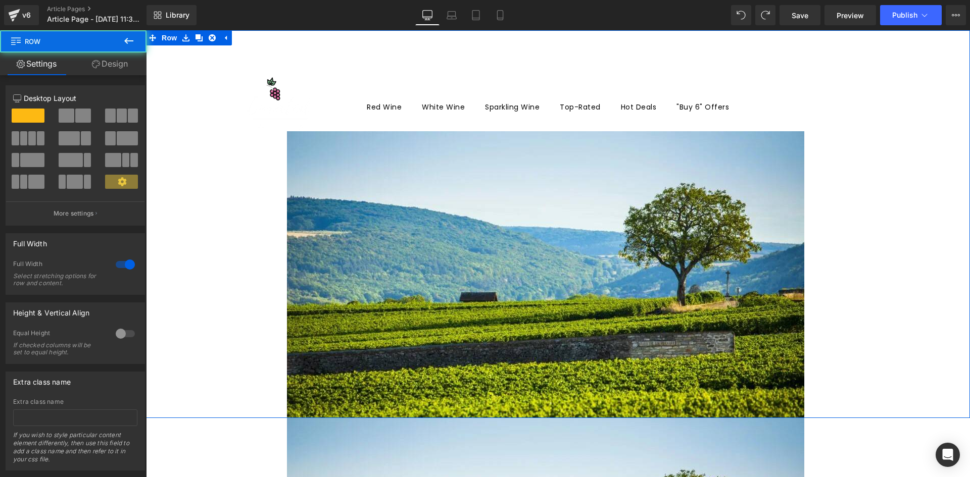
click at [304, 95] on div "Image Row" at bounding box center [558, 224] width 824 height 388
click at [270, 94] on div "Image Row" at bounding box center [558, 224] width 824 height 388
click at [408, 105] on div "Image Row" at bounding box center [558, 224] width 824 height 388
click at [433, 108] on div "Image Row" at bounding box center [558, 224] width 824 height 388
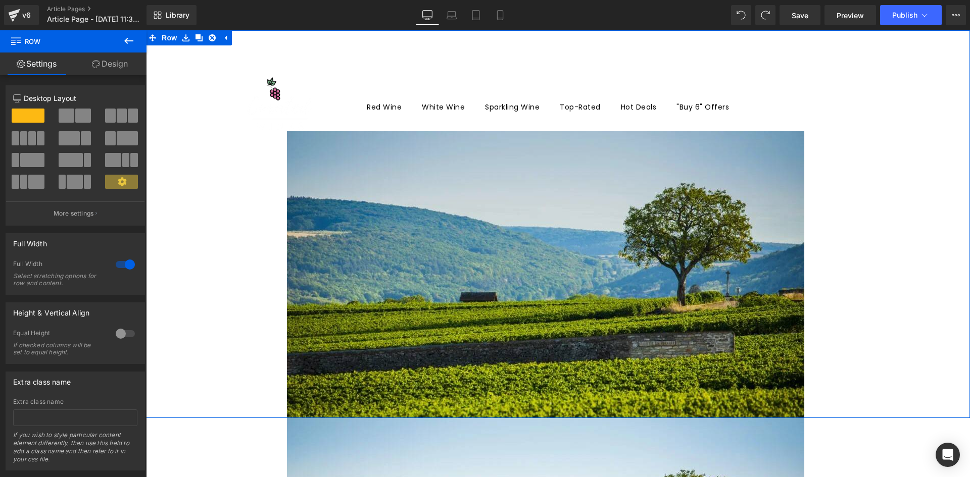
click at [339, 144] on img at bounding box center [545, 274] width 517 height 287
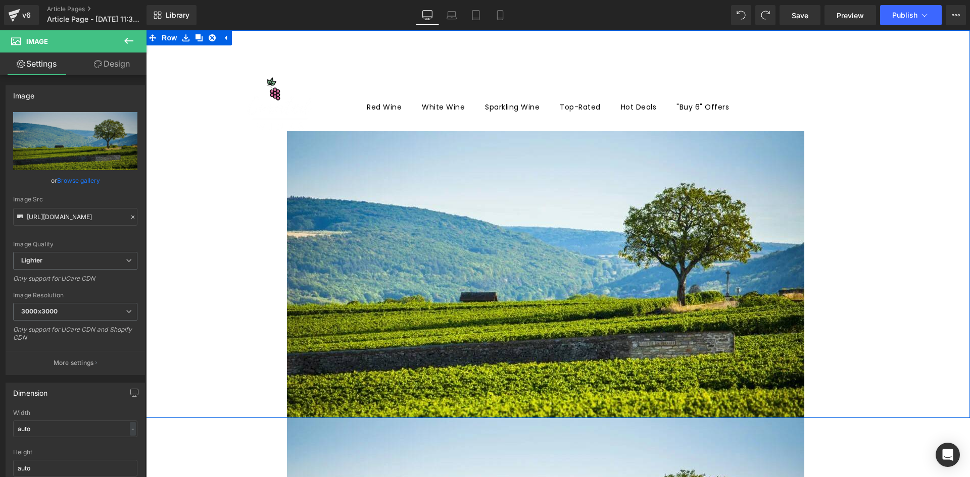
click at [468, 95] on div "Image Row" at bounding box center [558, 224] width 824 height 388
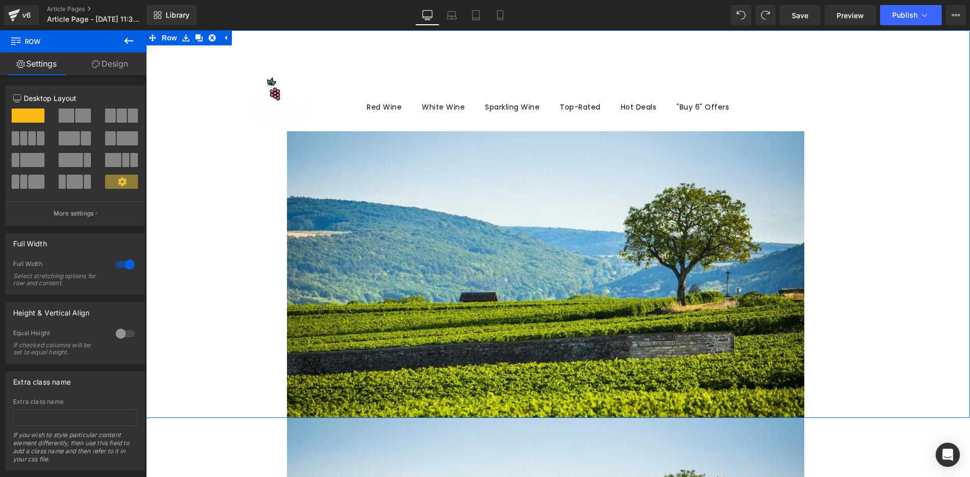
click at [644, 106] on div "Image Row" at bounding box center [558, 224] width 824 height 388
click at [287, 94] on div "Image Row" at bounding box center [558, 224] width 824 height 388
click at [566, 275] on link at bounding box center [566, 275] width 11 height 12
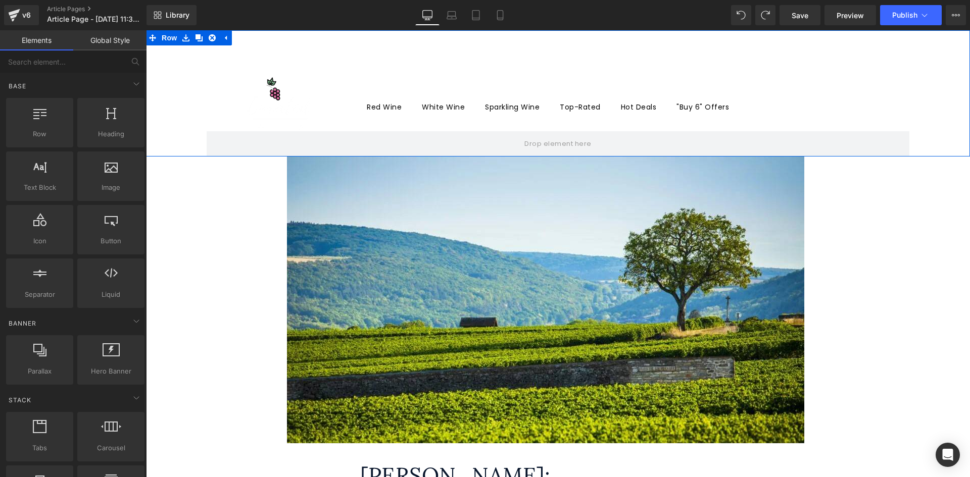
click at [501, 73] on div "Row" at bounding box center [558, 93] width 824 height 126
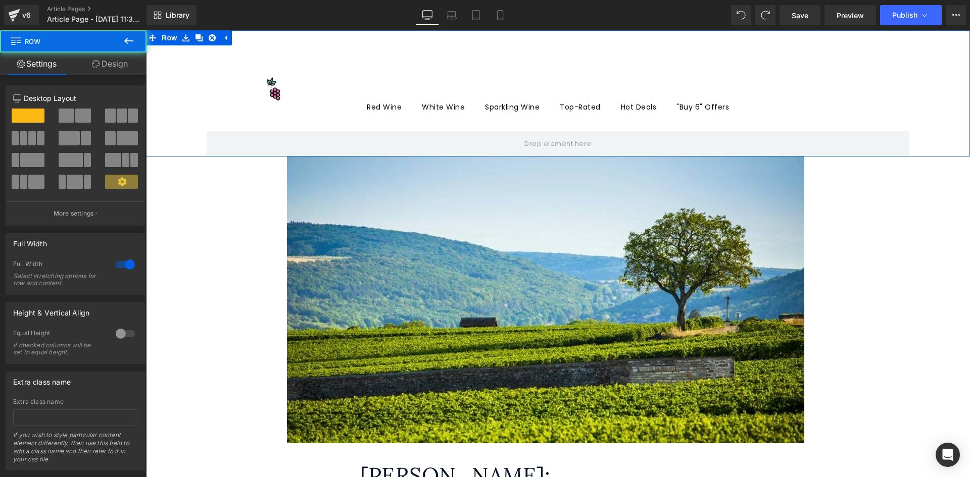
click at [425, 105] on div "Row" at bounding box center [558, 93] width 824 height 126
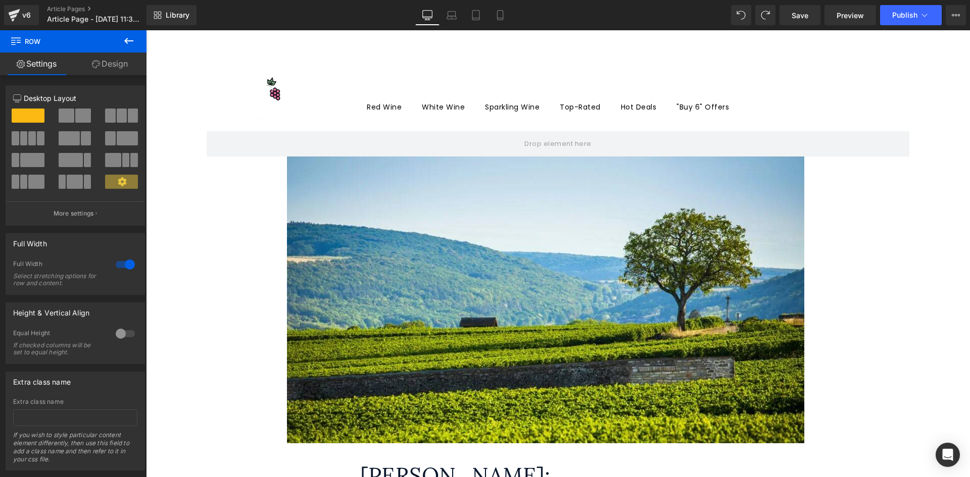
click at [305, 97] on div "Row" at bounding box center [558, 93] width 824 height 126
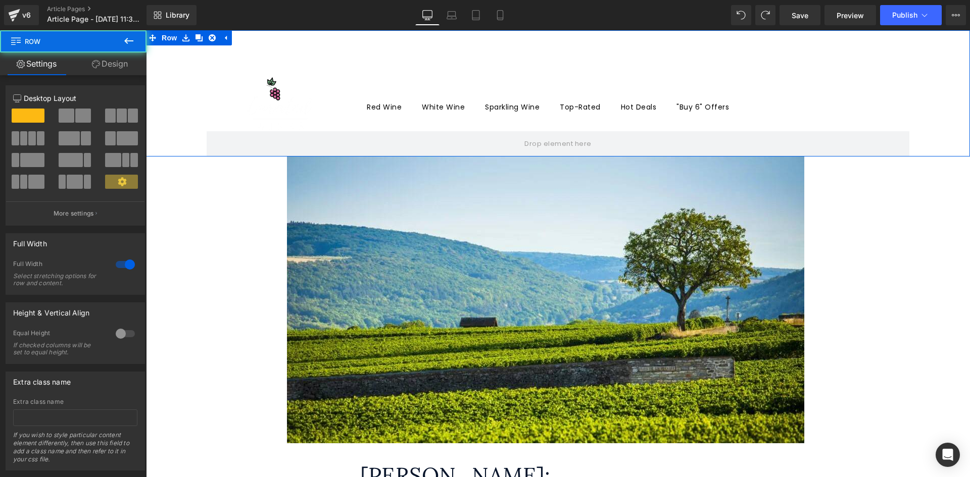
click at [271, 90] on div "Row" at bounding box center [558, 93] width 824 height 126
click at [270, 89] on div "Row" at bounding box center [558, 93] width 824 height 126
click at [110, 66] on link "Design" at bounding box center [109, 64] width 73 height 23
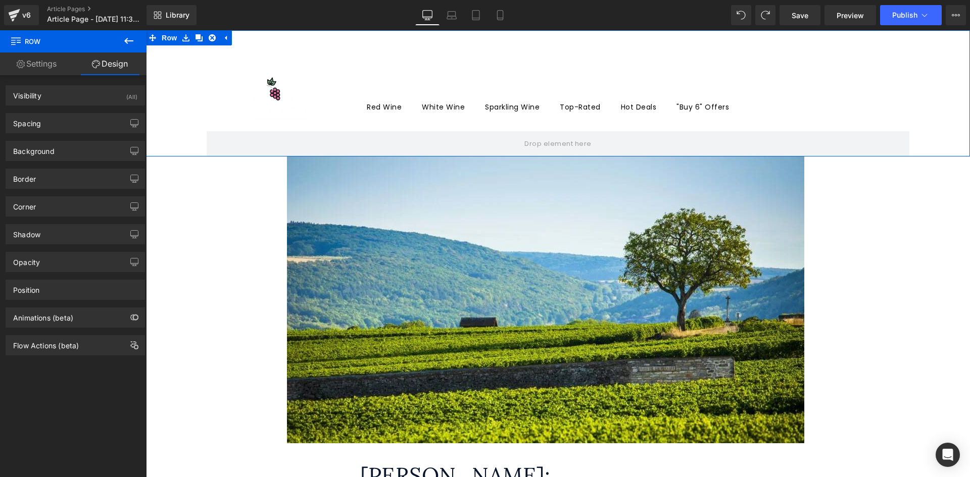
click at [47, 68] on link "Settings" at bounding box center [36, 64] width 73 height 23
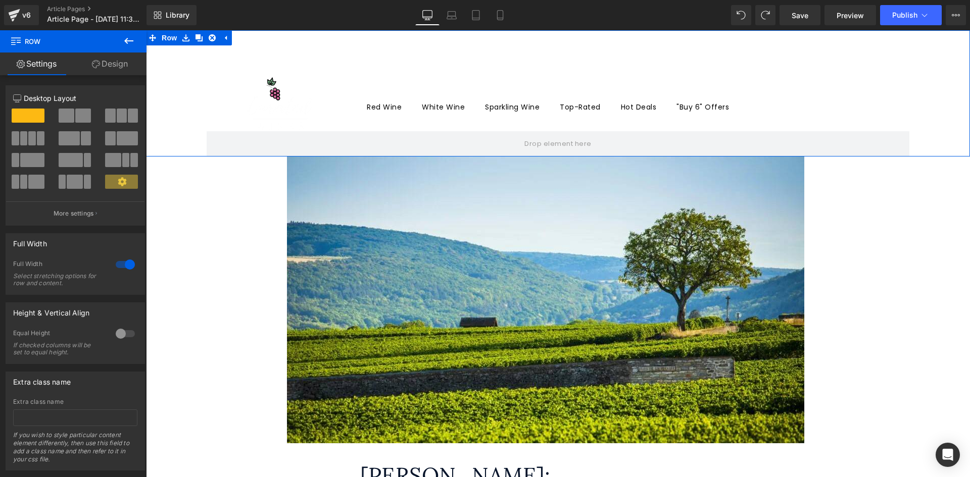
click at [633, 109] on div "Row" at bounding box center [558, 93] width 824 height 126
click at [636, 107] on div "Row" at bounding box center [558, 93] width 824 height 126
click at [700, 105] on div "Row" at bounding box center [558, 93] width 824 height 126
drag, startPoint x: 280, startPoint y: 99, endPoint x: 272, endPoint y: 98, distance: 8.6
click at [280, 100] on div "Row" at bounding box center [558, 93] width 824 height 126
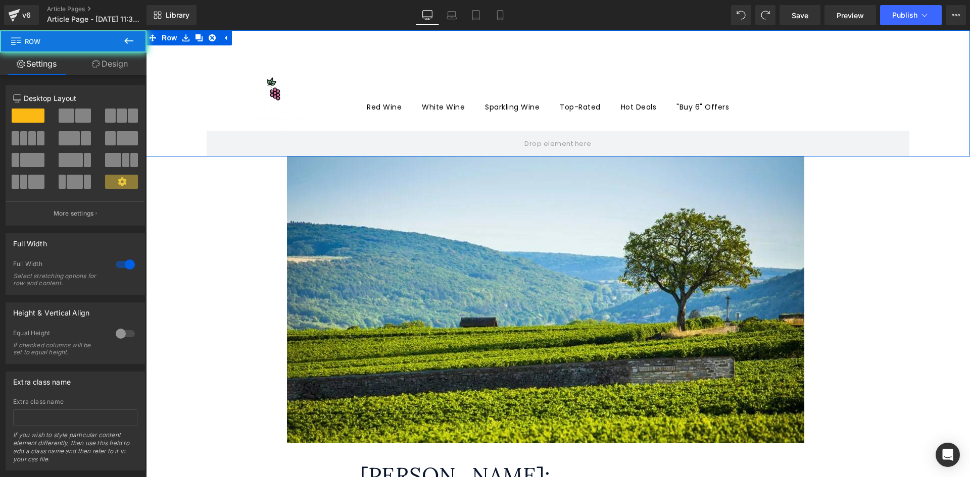
click at [272, 97] on div "Row" at bounding box center [558, 93] width 824 height 126
drag, startPoint x: 275, startPoint y: 92, endPoint x: 270, endPoint y: 88, distance: 6.2
click at [274, 91] on div "Row" at bounding box center [558, 93] width 824 height 126
click at [222, 57] on div "Row" at bounding box center [558, 93] width 824 height 126
drag, startPoint x: 194, startPoint y: 58, endPoint x: 174, endPoint y: 78, distance: 28.2
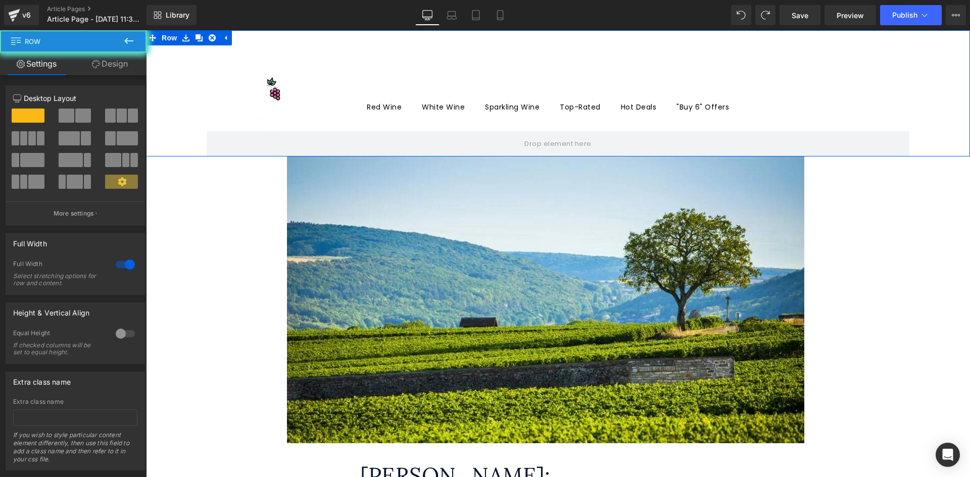
click at [189, 61] on div "Row" at bounding box center [558, 93] width 824 height 126
drag, startPoint x: 419, startPoint y: 53, endPoint x: 452, endPoint y: 53, distance: 33.3
click at [434, 54] on div "Row" at bounding box center [558, 93] width 824 height 126
click at [490, 51] on div "Row" at bounding box center [558, 93] width 824 height 126
drag, startPoint x: 615, startPoint y: 64, endPoint x: 608, endPoint y: 66, distance: 7.5
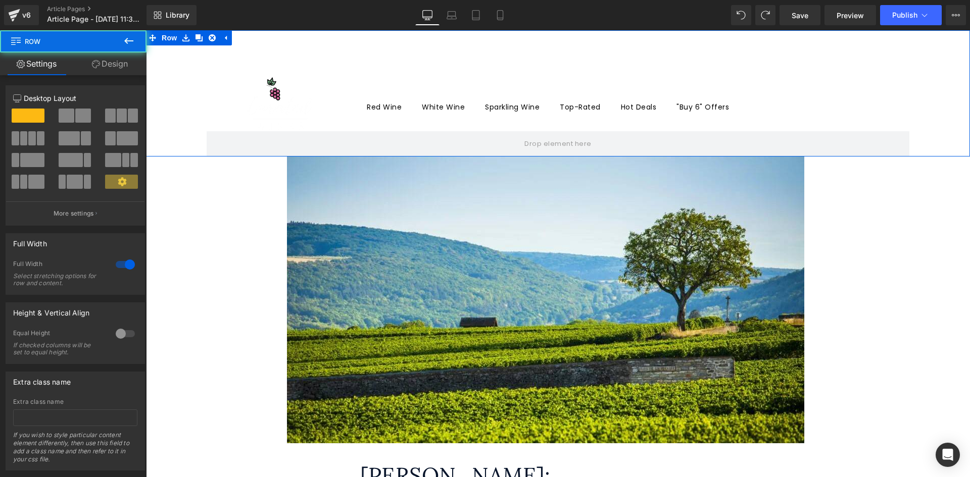
click at [620, 65] on div "Row" at bounding box center [558, 93] width 824 height 126
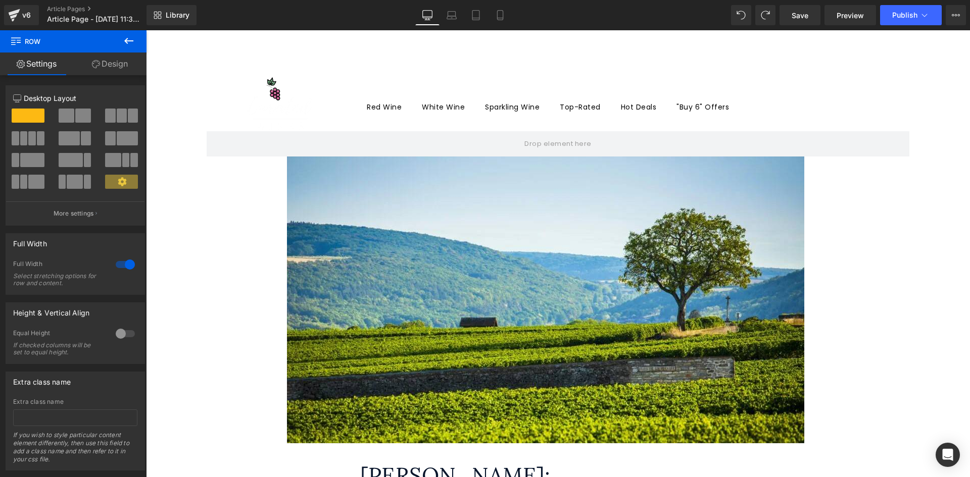
click at [127, 40] on icon at bounding box center [128, 41] width 9 height 6
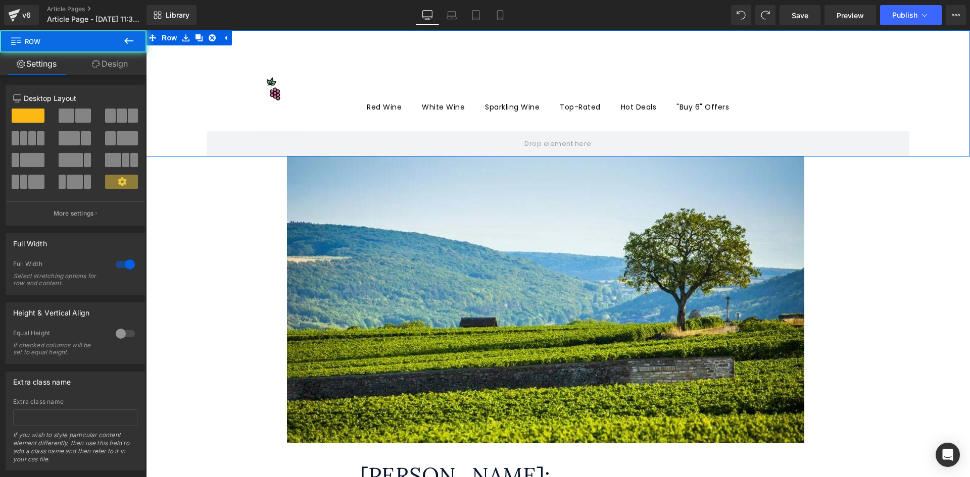
drag, startPoint x: 276, startPoint y: 94, endPoint x: 269, endPoint y: 93, distance: 6.6
click at [273, 94] on div "Row" at bounding box center [558, 93] width 824 height 126
click at [694, 71] on div "Row" at bounding box center [558, 93] width 824 height 126
click at [598, 108] on div "Row" at bounding box center [558, 93] width 824 height 126
click at [510, 110] on div "Row" at bounding box center [558, 93] width 824 height 126
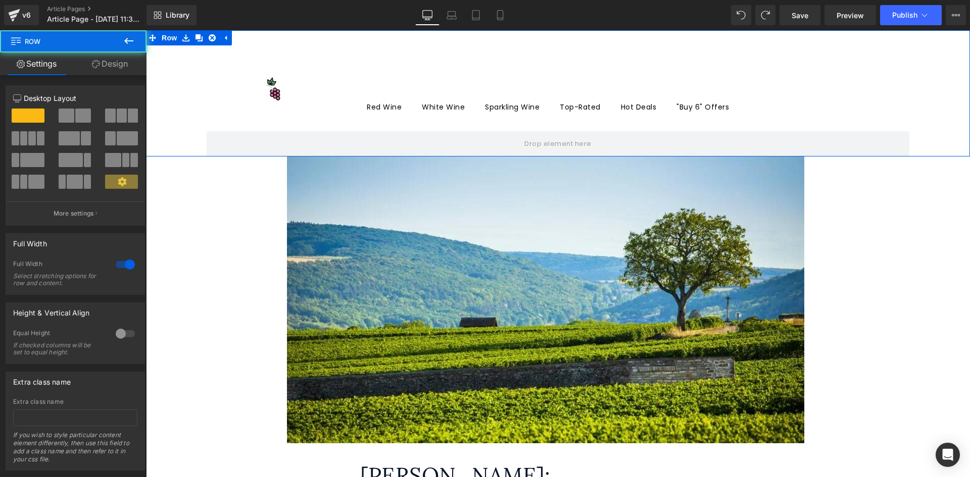
click at [510, 110] on div "Row" at bounding box center [558, 93] width 824 height 126
click at [511, 110] on div "Row" at bounding box center [558, 93] width 824 height 126
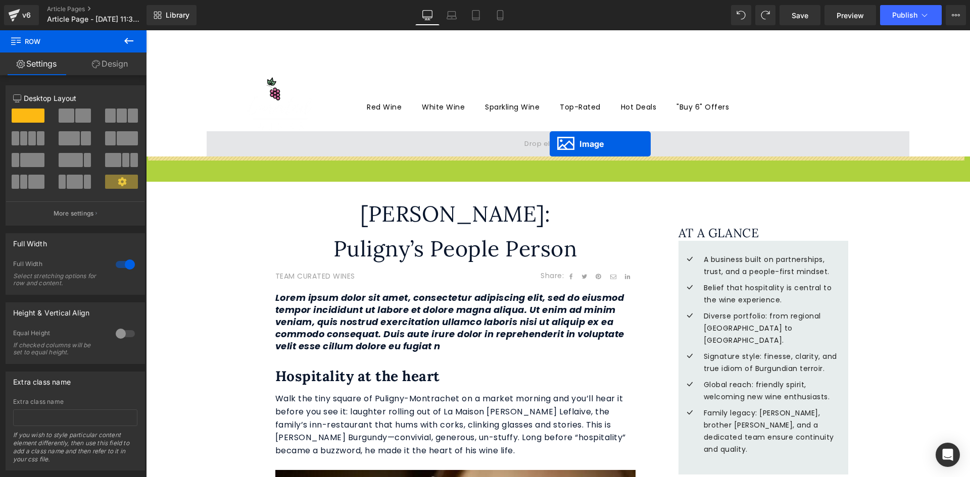
drag, startPoint x: 539, startPoint y: 298, endPoint x: 550, endPoint y: 144, distance: 154.4
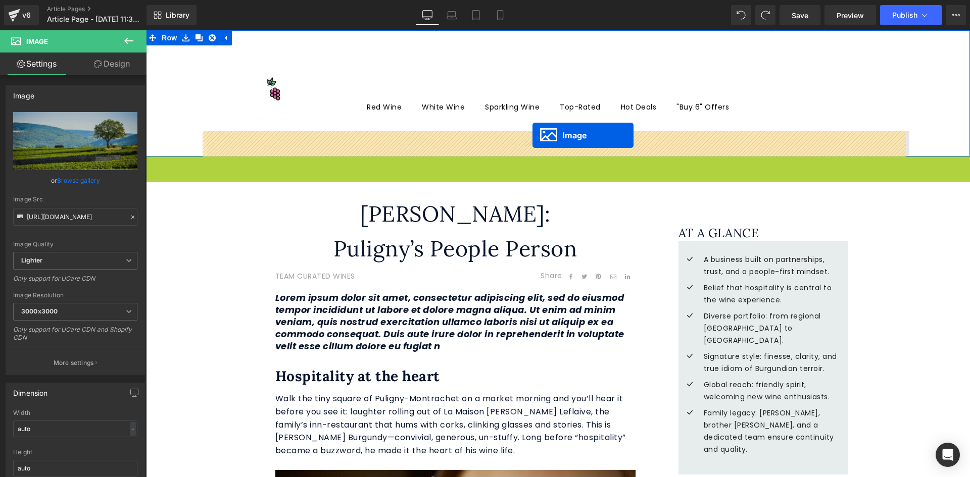
drag, startPoint x: 538, startPoint y: 299, endPoint x: 532, endPoint y: 135, distance: 163.8
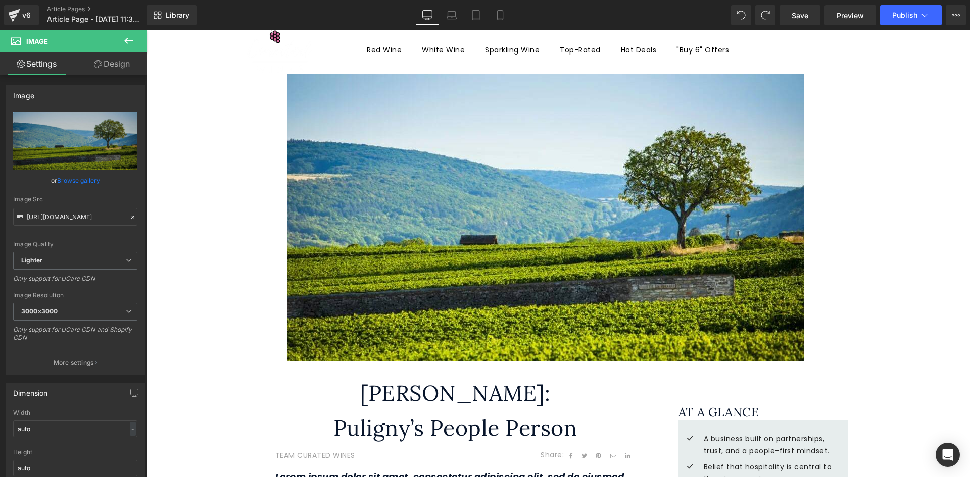
scroll to position [28, 0]
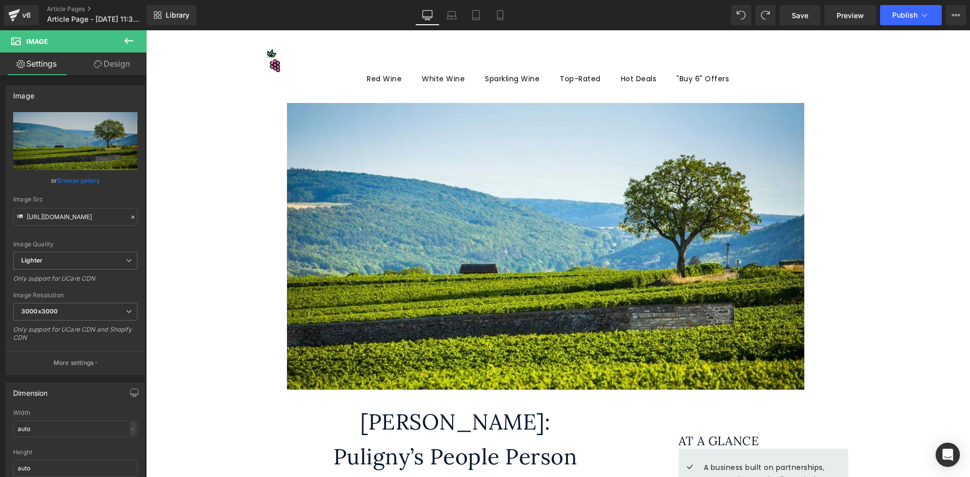
click at [128, 40] on icon at bounding box center [128, 41] width 9 height 6
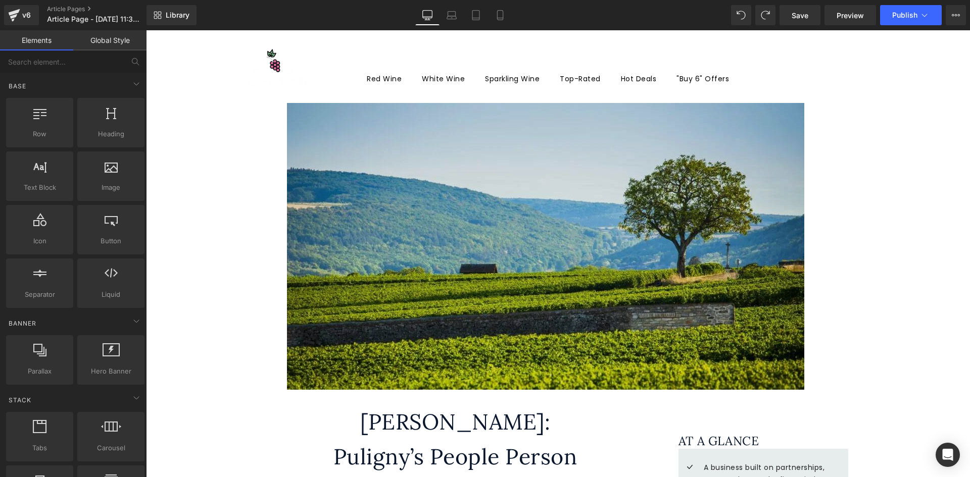
click at [356, 138] on img at bounding box center [545, 246] width 517 height 287
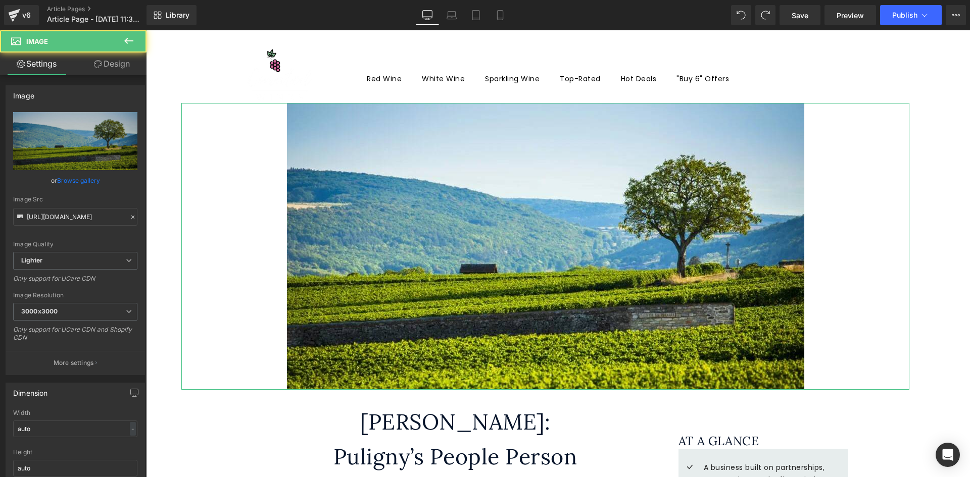
click at [112, 62] on link "Design" at bounding box center [111, 64] width 73 height 23
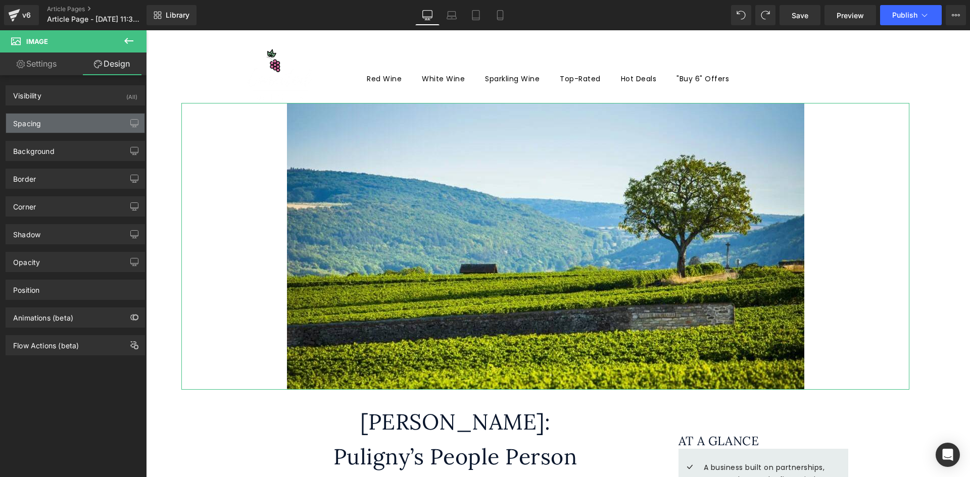
click at [46, 122] on div "Spacing" at bounding box center [75, 123] width 138 height 19
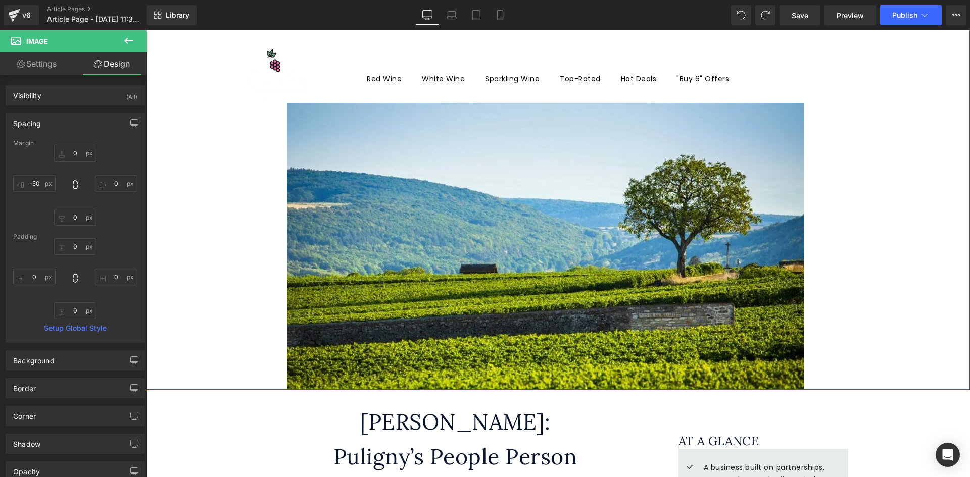
click at [194, 88] on div "Image Row" at bounding box center [558, 196] width 824 height 388
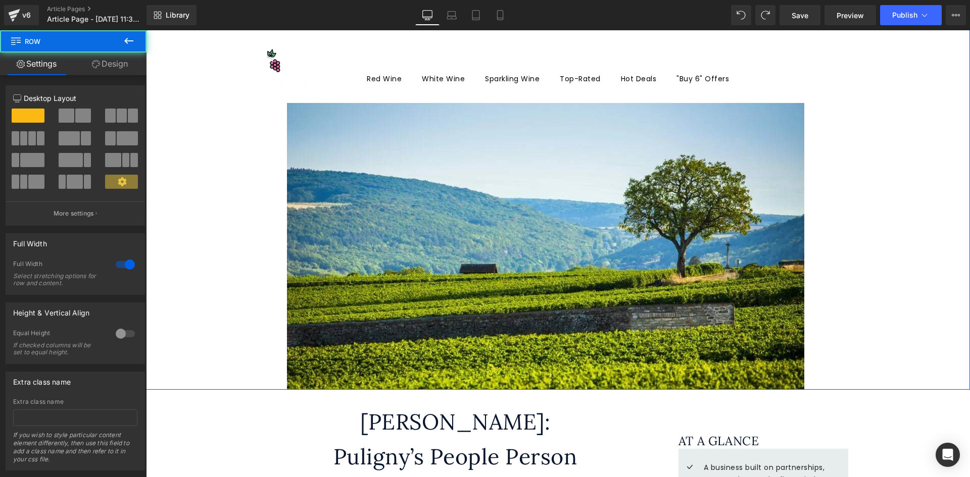
click at [110, 63] on link "Design" at bounding box center [109, 64] width 73 height 23
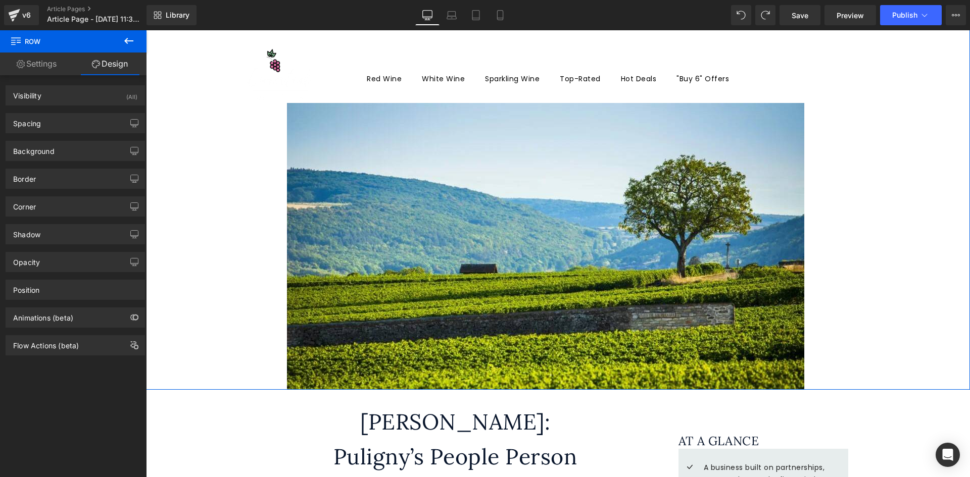
click at [44, 130] on div "Spacing" at bounding box center [75, 123] width 138 height 19
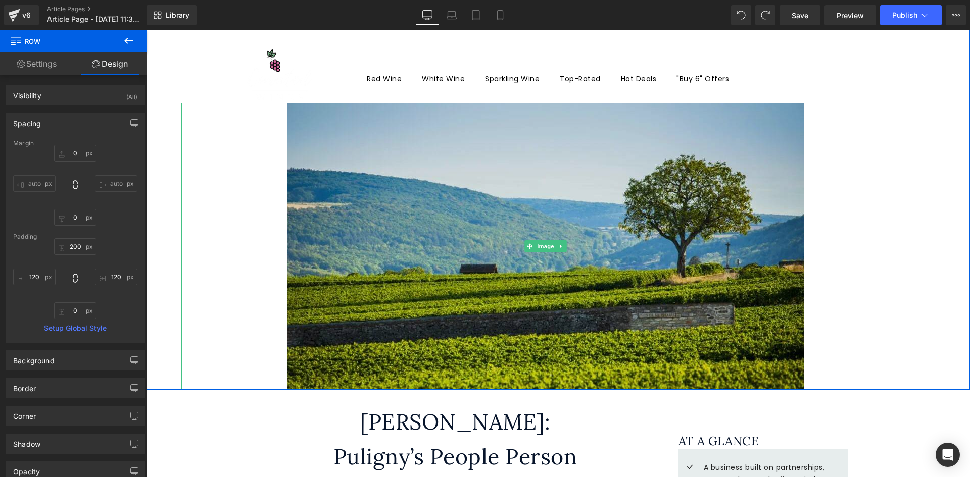
click at [364, 167] on img at bounding box center [545, 246] width 517 height 287
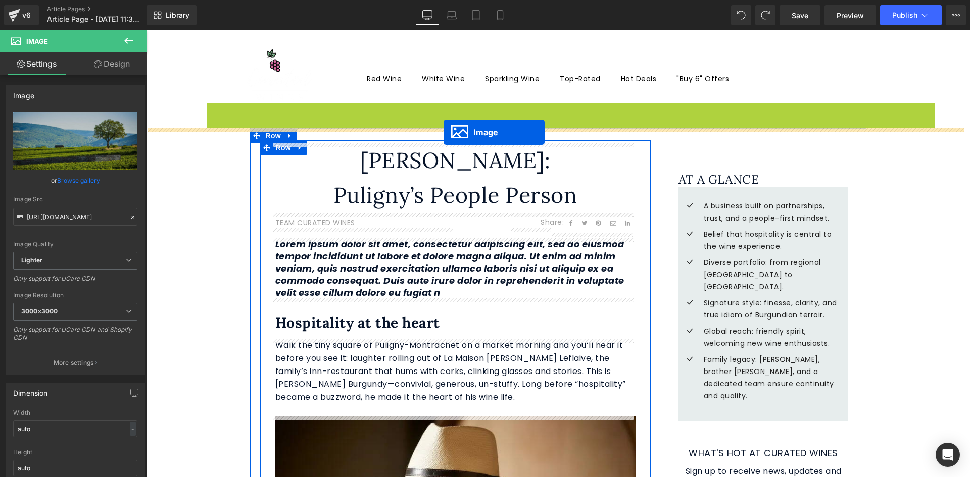
drag, startPoint x: 542, startPoint y: 244, endPoint x: 443, endPoint y: 132, distance: 149.3
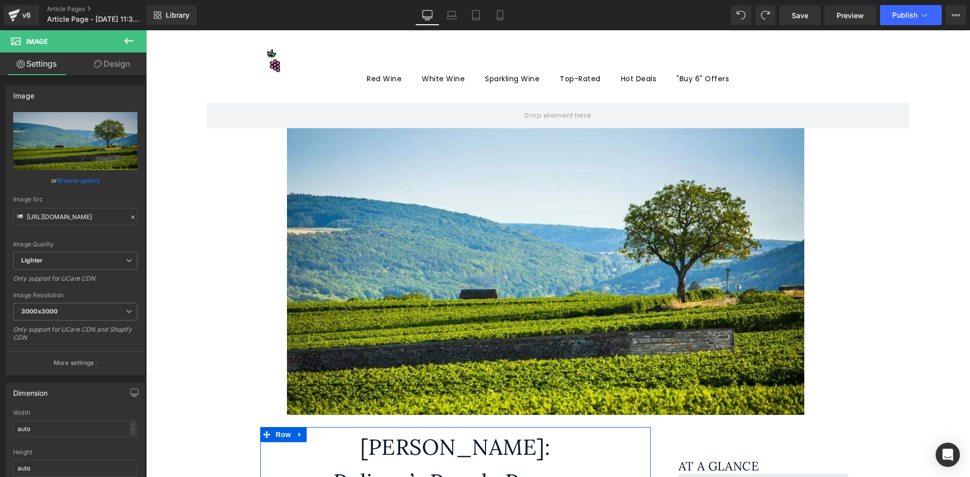
scroll to position [0, 0]
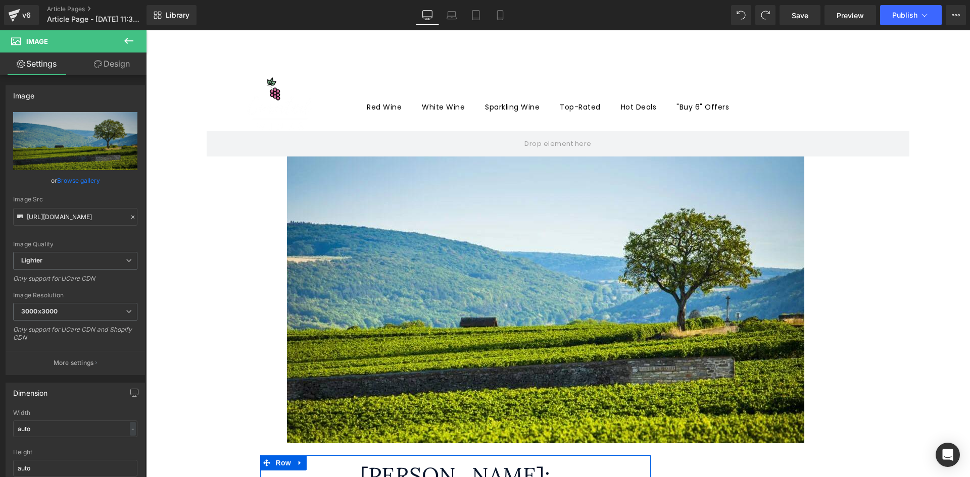
click at [362, 64] on div "Row" at bounding box center [558, 93] width 824 height 126
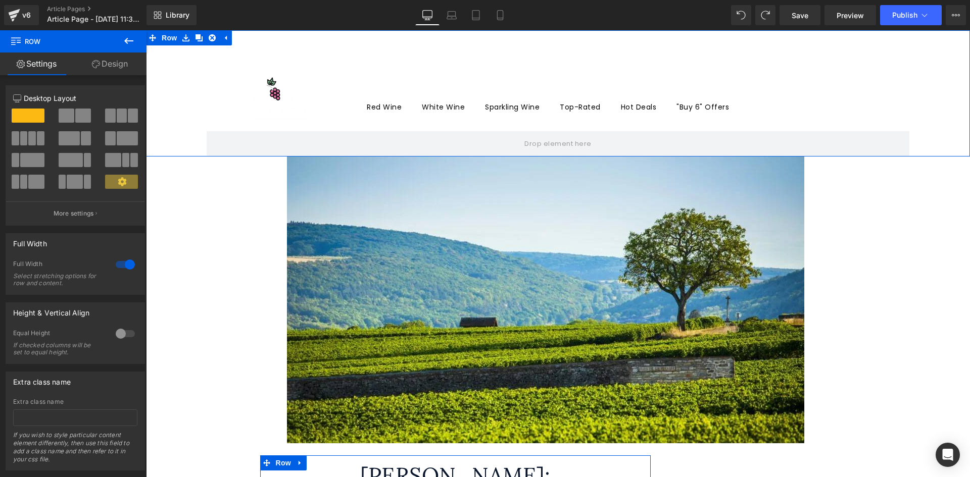
click at [248, 86] on div "Row" at bounding box center [558, 93] width 824 height 126
click at [112, 66] on link "Design" at bounding box center [109, 64] width 73 height 23
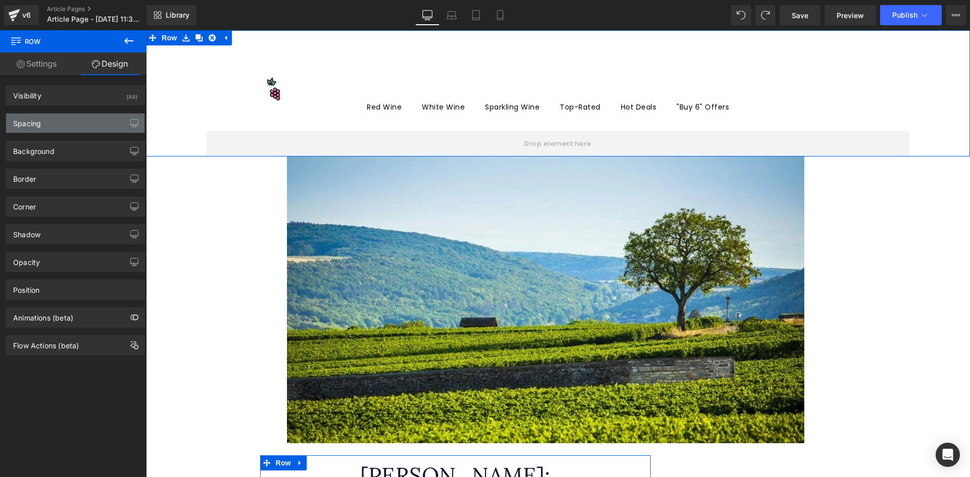
click at [52, 119] on div "Spacing" at bounding box center [75, 123] width 138 height 19
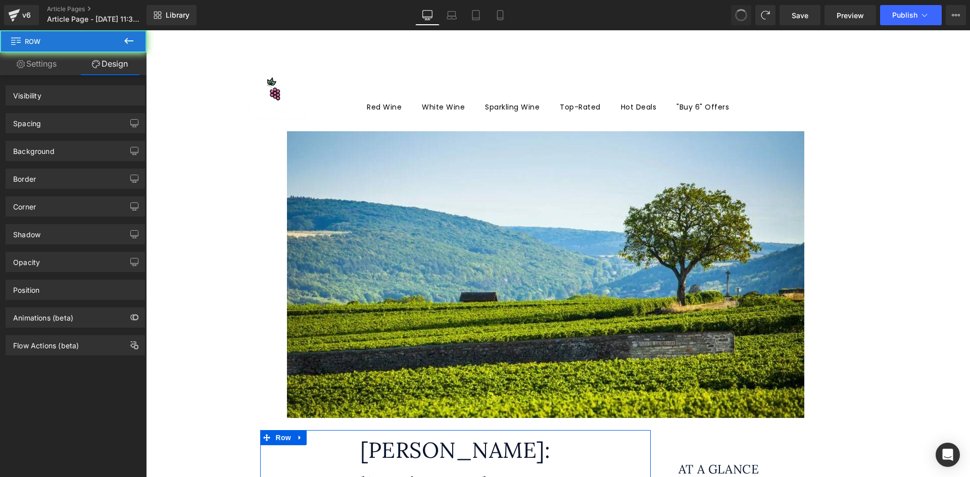
click at [745, 15] on span at bounding box center [741, 15] width 16 height 16
